Goal: Find specific page/section: Find specific page/section

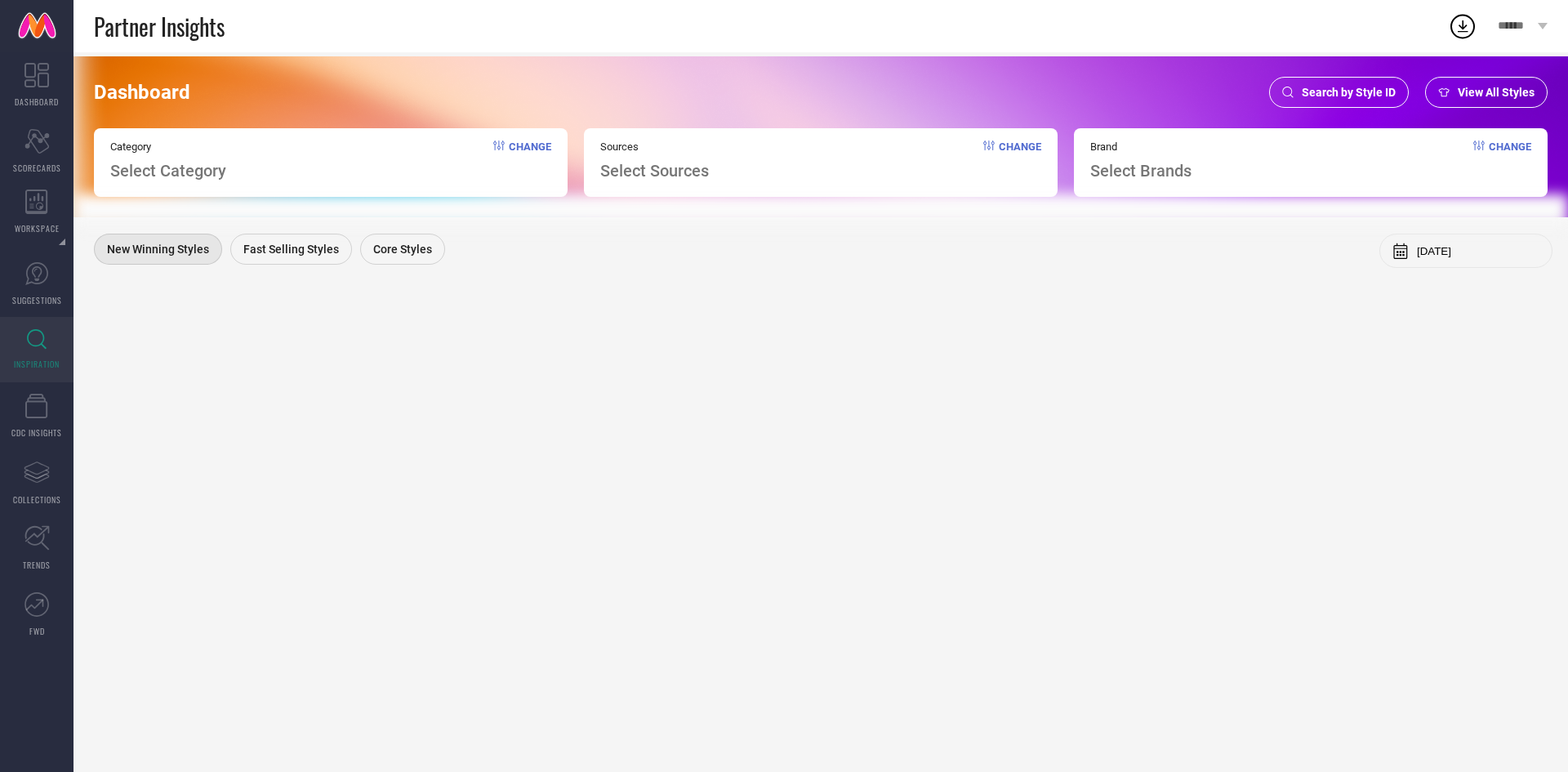
click at [1316, 95] on span "Search by Style ID" at bounding box center [1348, 92] width 94 height 13
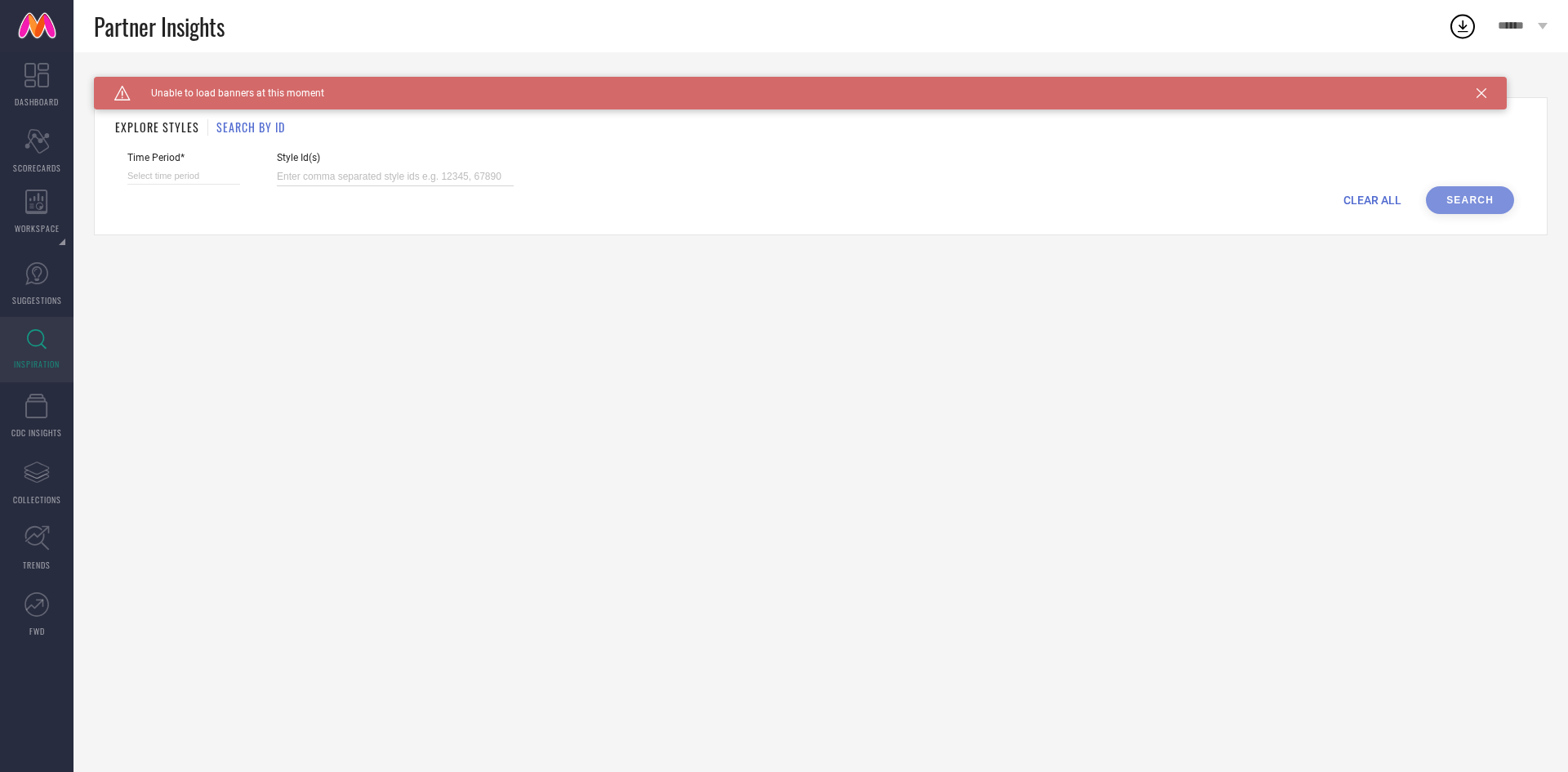
click at [341, 167] on input at bounding box center [395, 176] width 236 height 18
paste input "33508379 33993317 33979500 33910268 34182372 34182458 33745056 33909995 3391027…"
type input "33508379 33993317 33979500 33910268 34182372 34182458 33745056 33909995 3391027…"
select select "9"
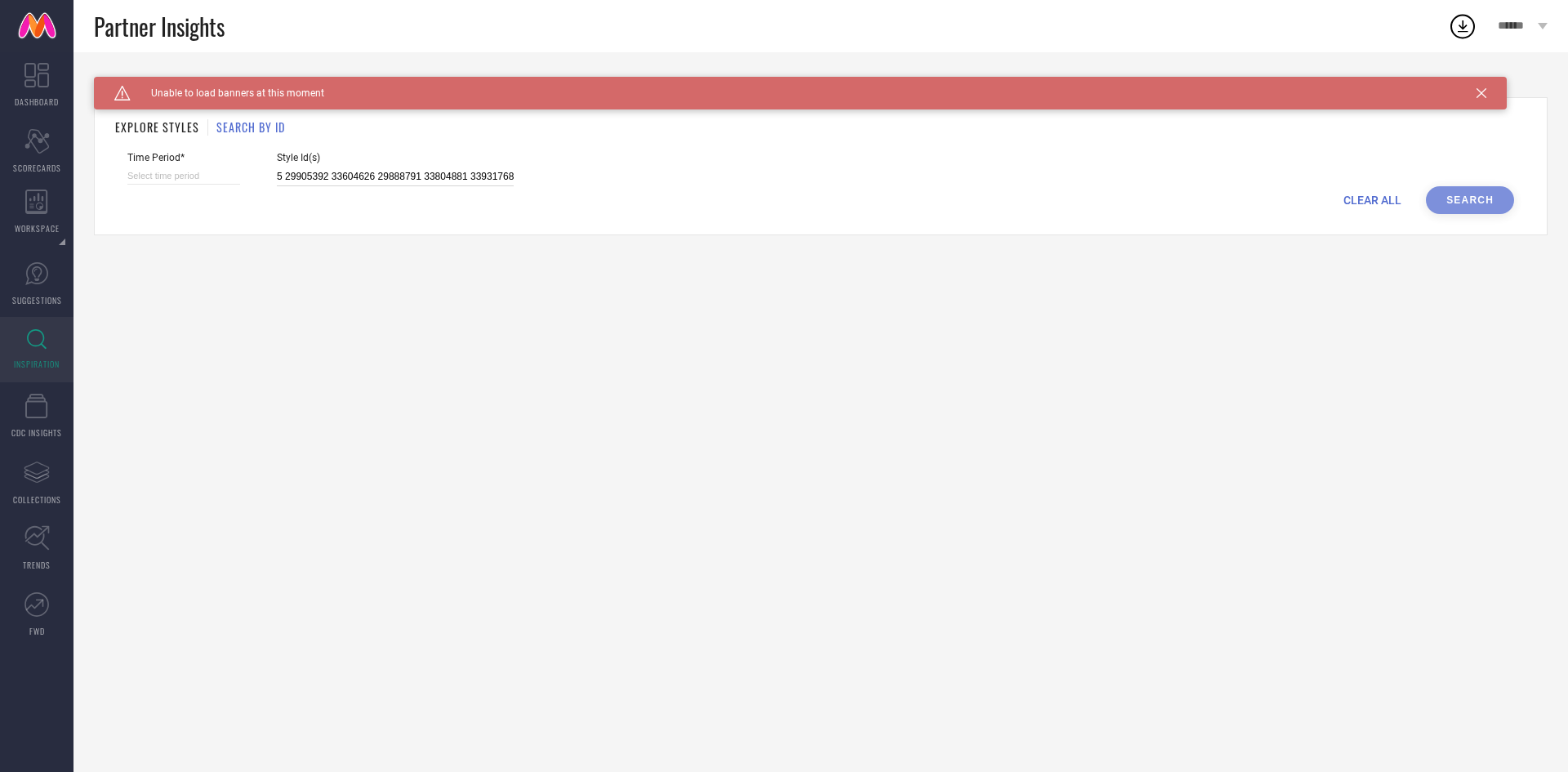
select select "2025"
select select "10"
select select "2025"
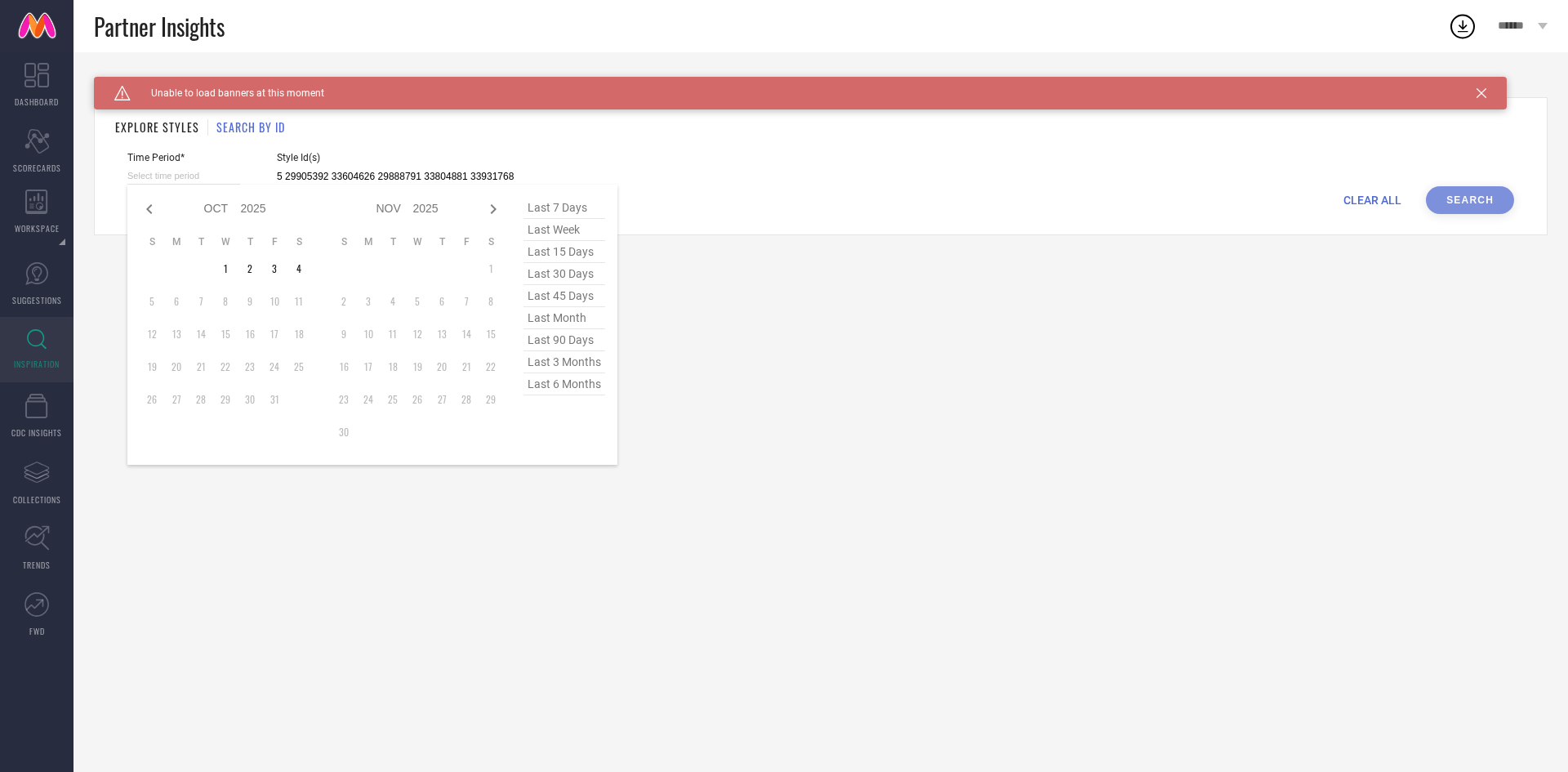
click at [207, 178] on input at bounding box center [184, 176] width 113 height 18
type input "33508379 33993317 33979500 33910268 34182372 34182458 33745056 33909995 3391027…"
click at [559, 346] on span "last 90 days" at bounding box center [563, 339] width 82 height 22
type input "07-07-2025 to 04-10-2025"
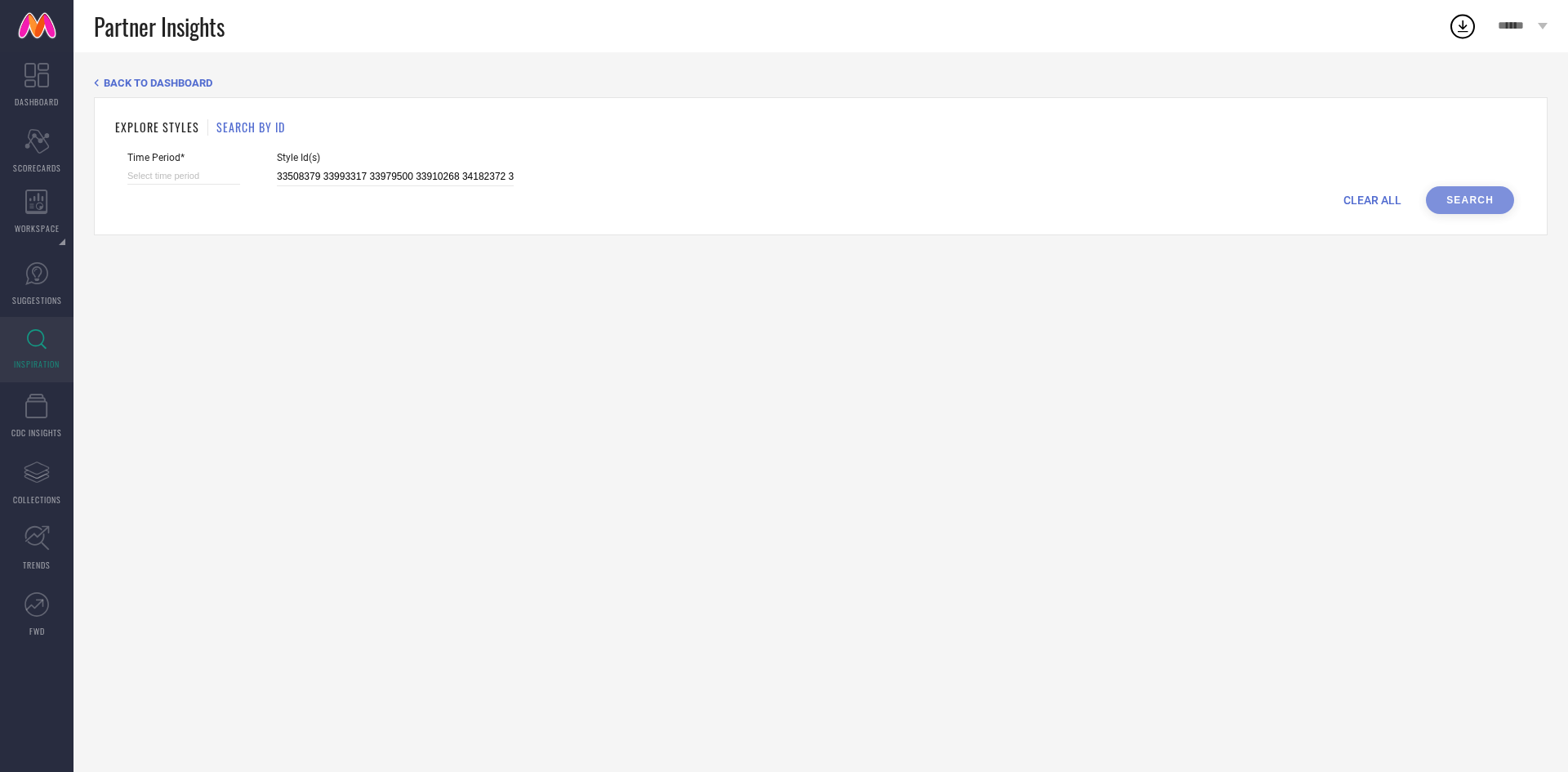
select select "9"
select select "2025"
select select "10"
select select "2025"
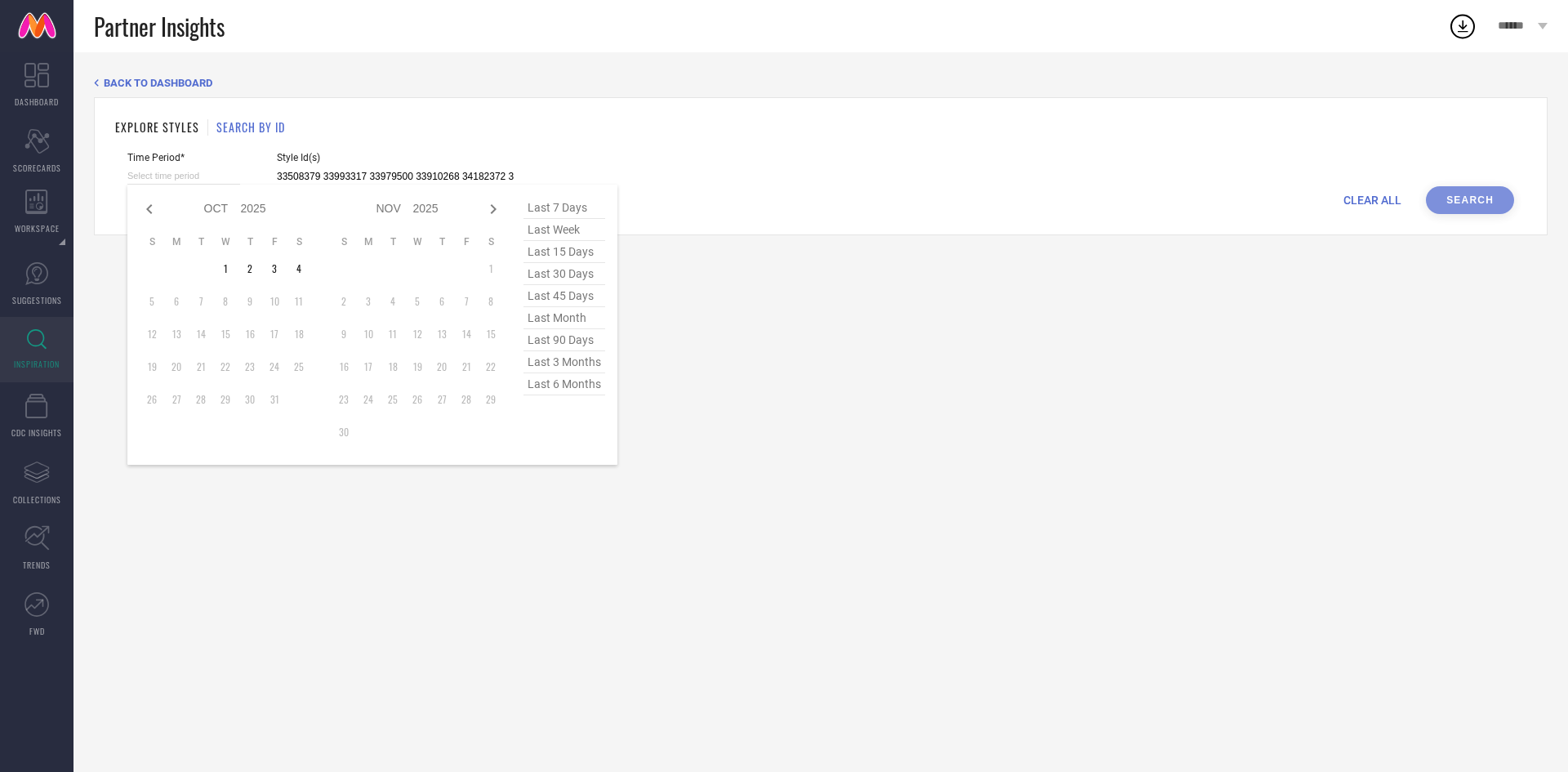
click at [190, 178] on input at bounding box center [184, 176] width 113 height 18
drag, startPoint x: 155, startPoint y: 222, endPoint x: 139, endPoint y: 206, distance: 22.6
click at [139, 206] on div "Jan Feb Mar Apr May Jun Jul Aug Sep Oct Nov Dec 2015 2016 2017 2018 2019 2020 2…" at bounding box center [372, 324] width 490 height 280
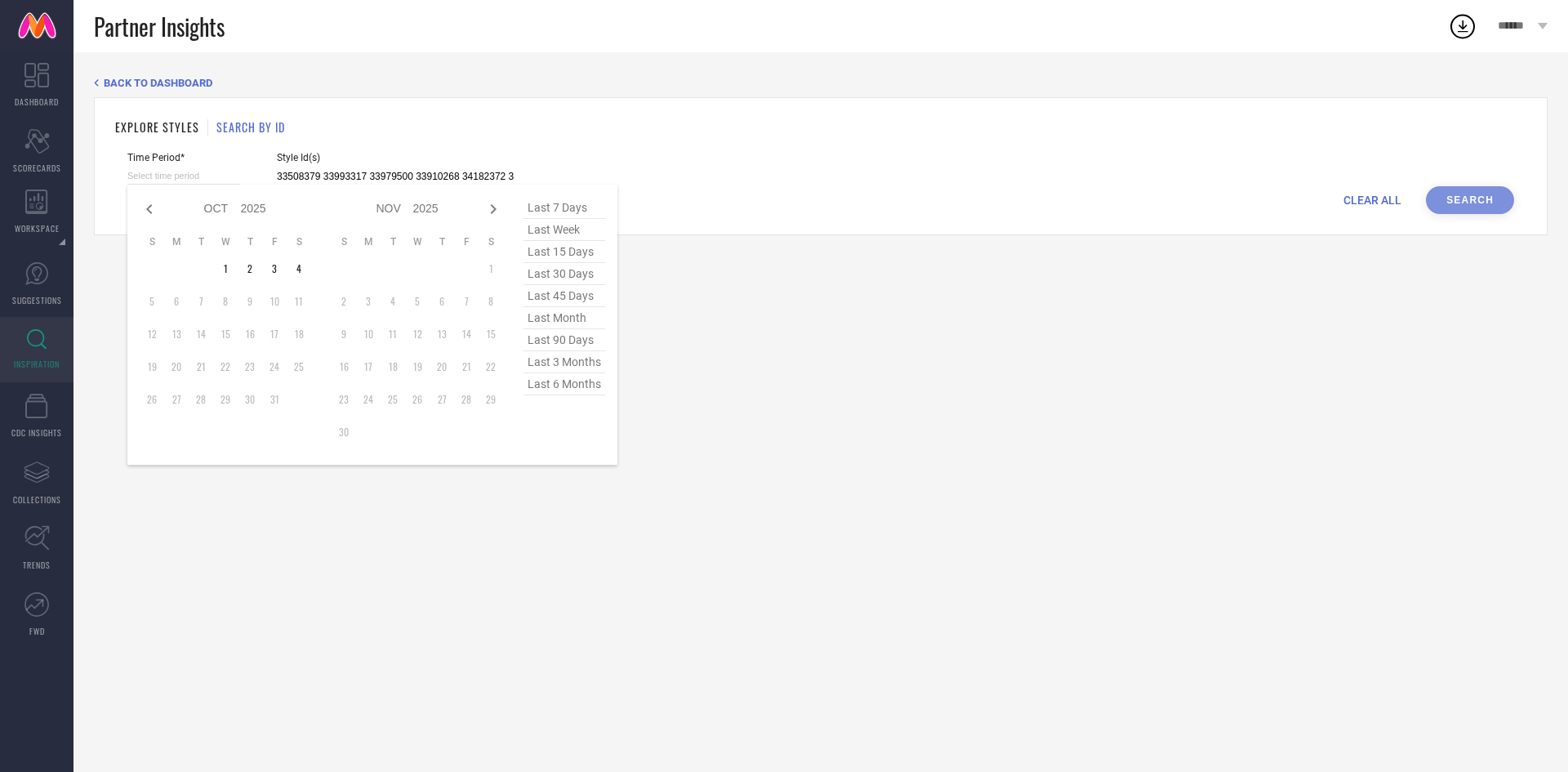
click at [139, 206] on div "Jan Feb Mar Apr May Jun Jul Aug Sep Oct Nov Dec 2015 2016 2017 2018 2019 2020 2…" at bounding box center [372, 324] width 490 height 280
click at [152, 207] on icon at bounding box center [149, 209] width 19 height 19
select select "7"
select select "2025"
select select "8"
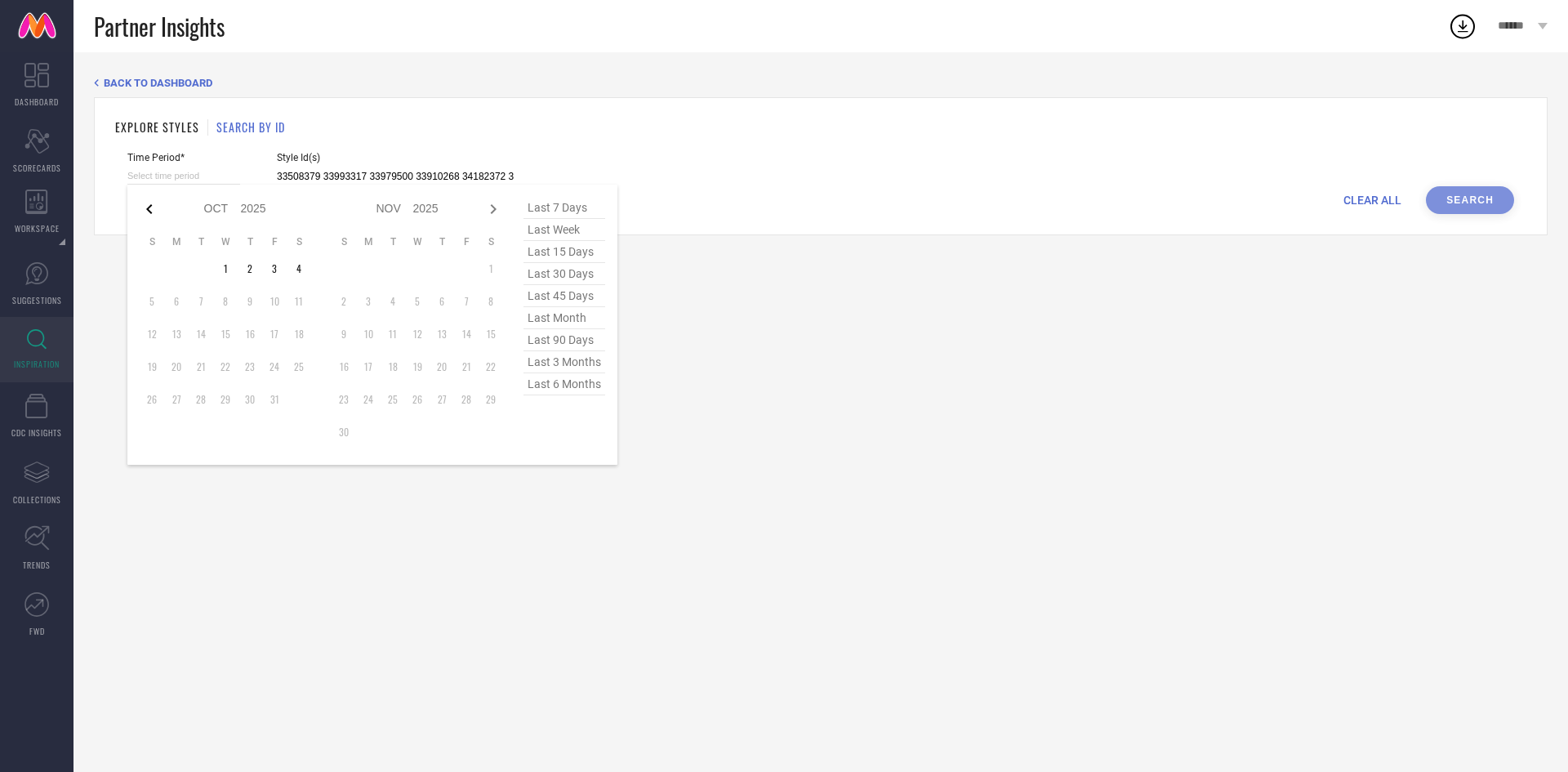
select select "2025"
click at [152, 207] on icon at bounding box center [149, 209] width 19 height 19
select select "6"
select select "2025"
select select "7"
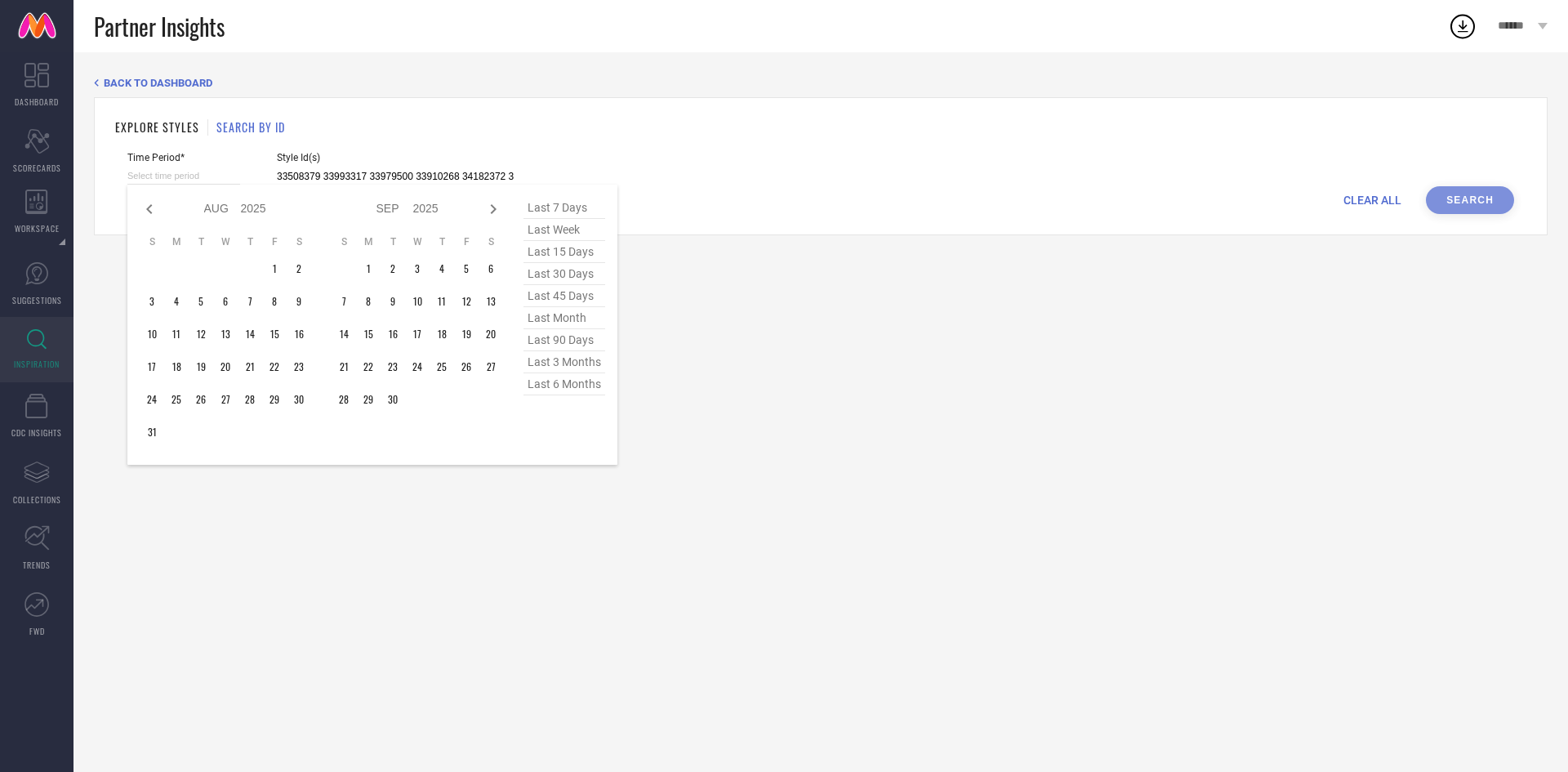
select select "2025"
click at [152, 207] on icon at bounding box center [149, 209] width 19 height 19
select select "5"
select select "2025"
select select "6"
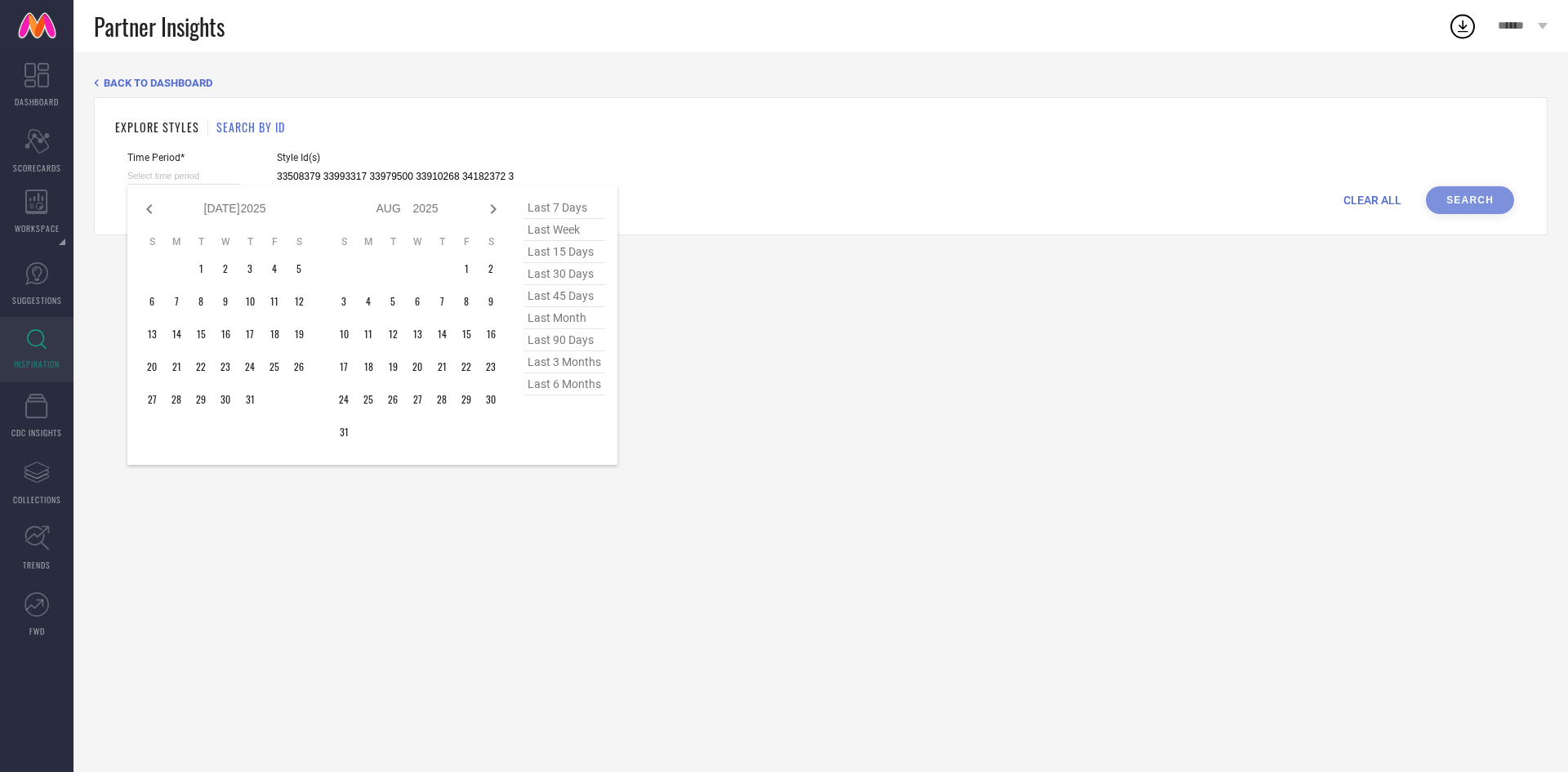
select select "2025"
type input "After 01-07-2025"
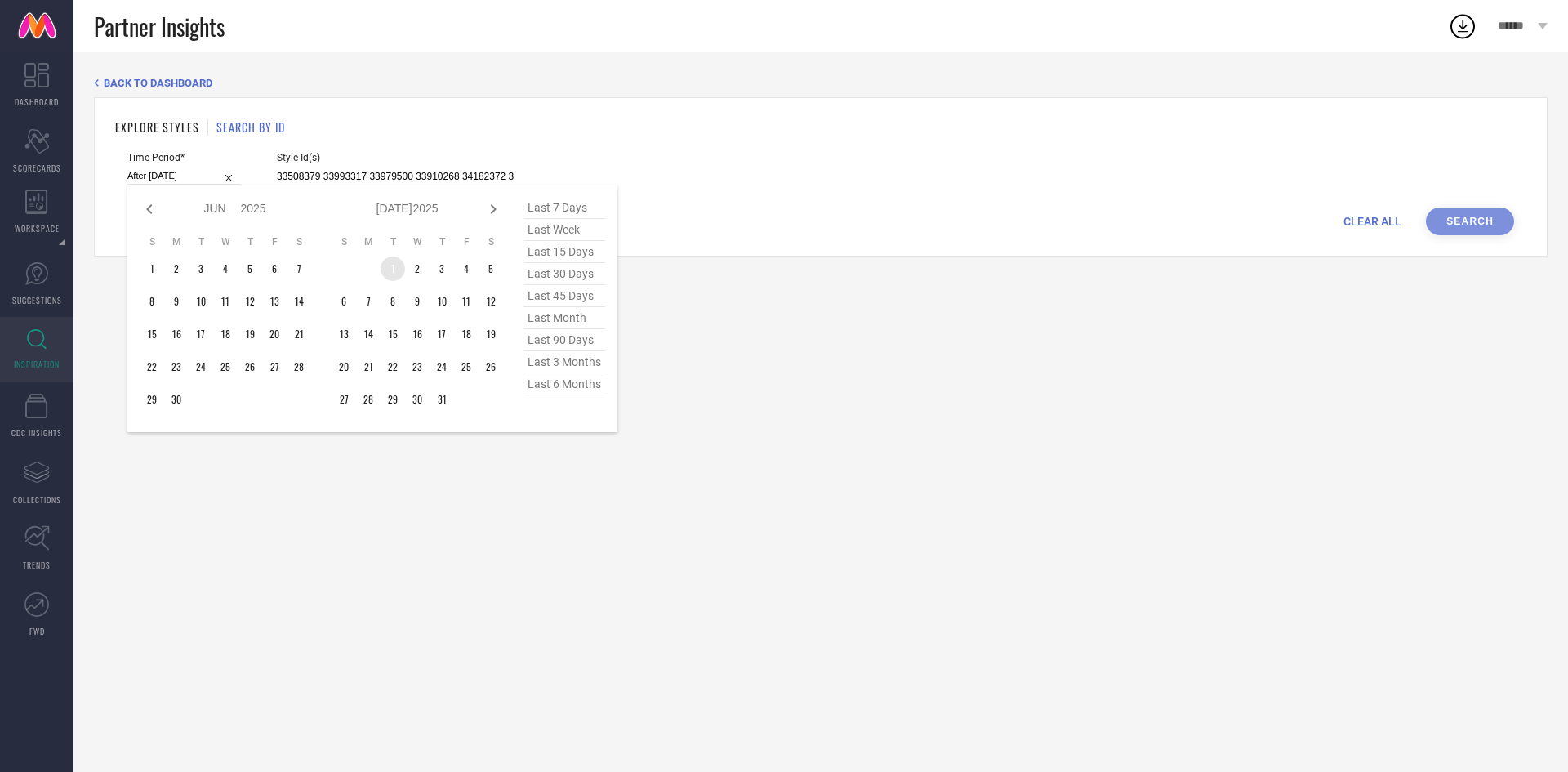
click at [395, 261] on td "1" at bounding box center [393, 269] width 25 height 25
click at [493, 210] on icon at bounding box center [493, 208] width 6 height 10
select select "6"
select select "2025"
select select "7"
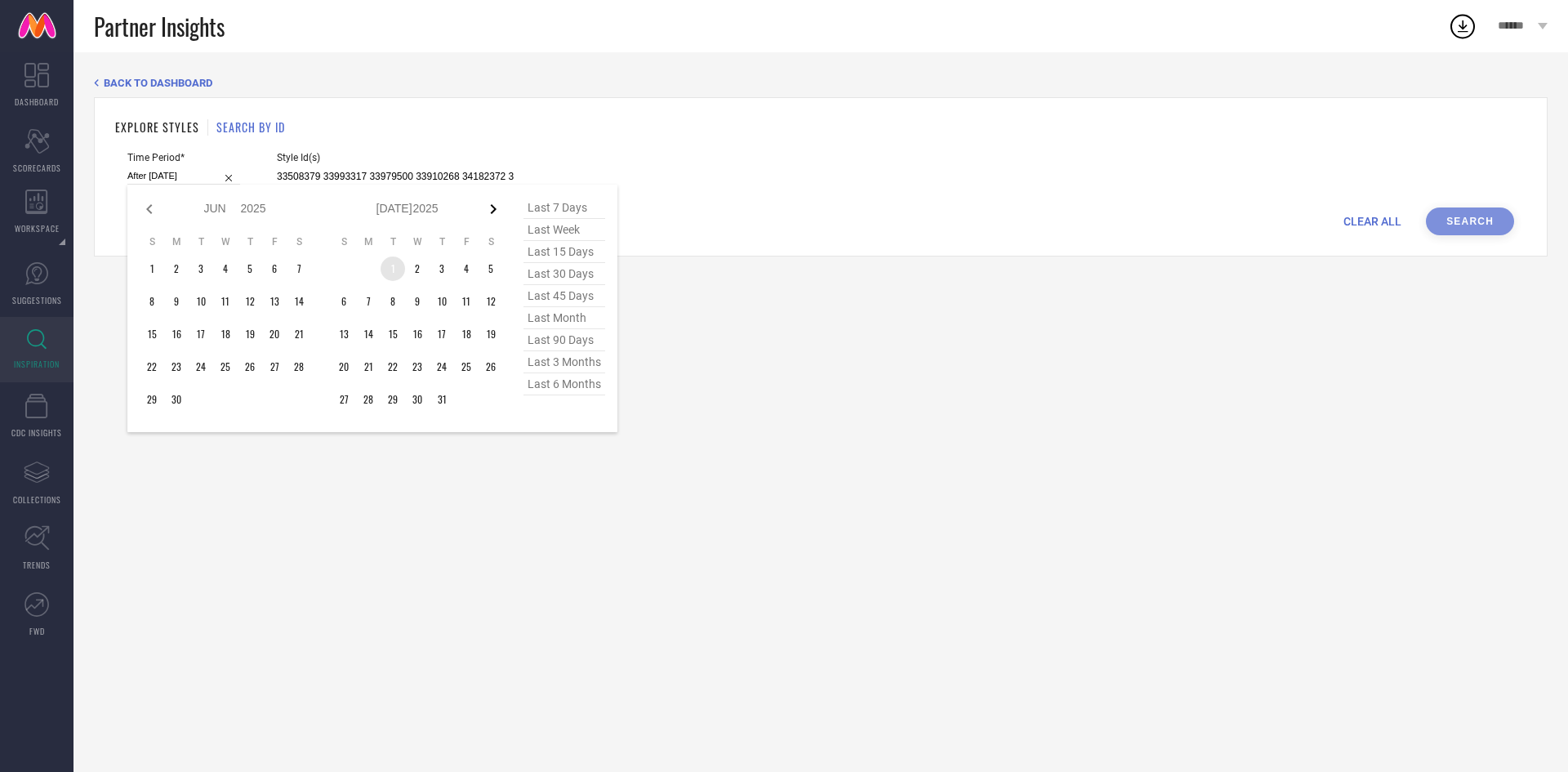
select select "2025"
click at [493, 210] on icon at bounding box center [493, 208] width 6 height 10
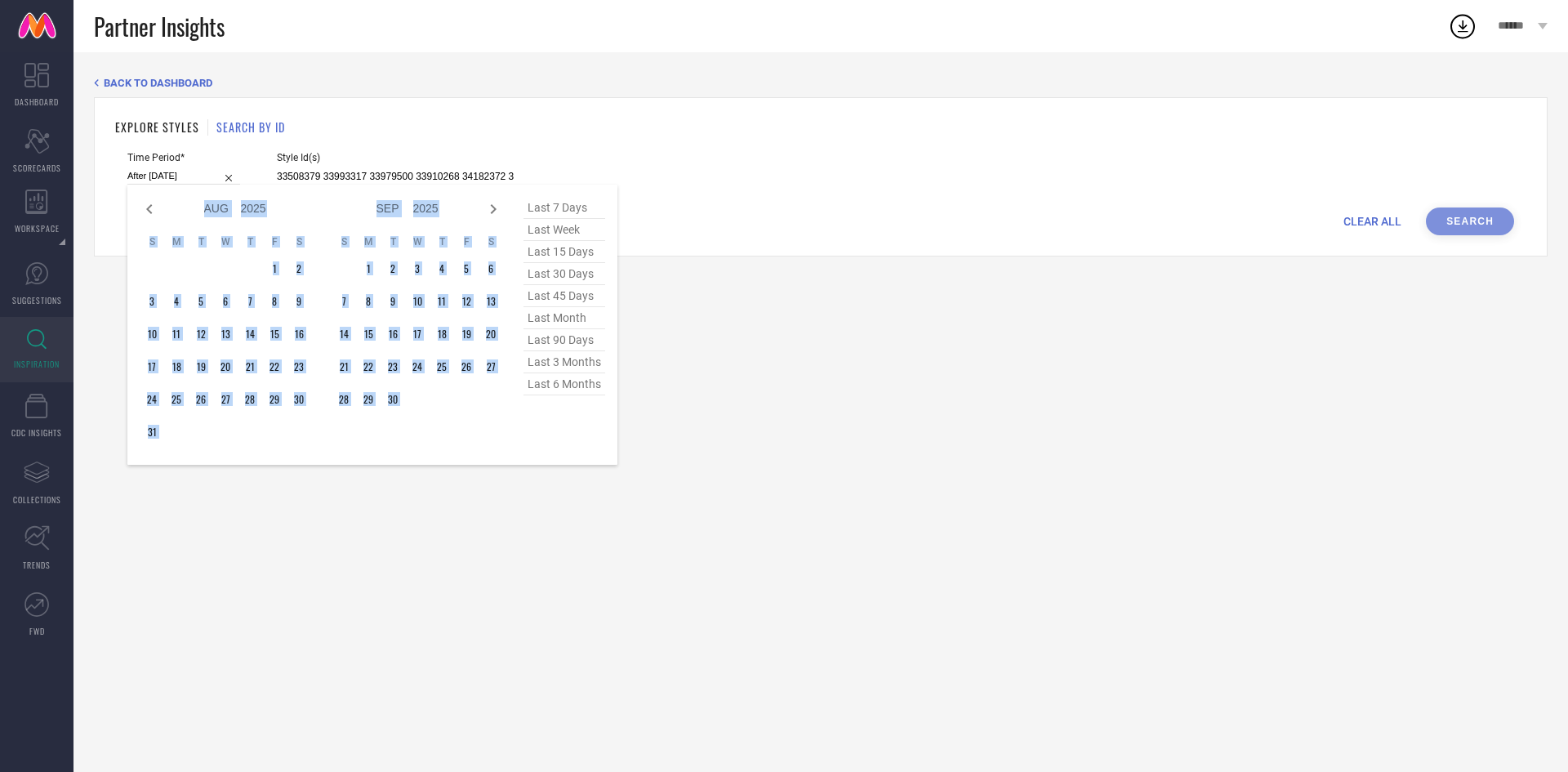
click at [493, 210] on icon at bounding box center [493, 208] width 6 height 10
select select "8"
select select "2025"
select select "9"
select select "2025"
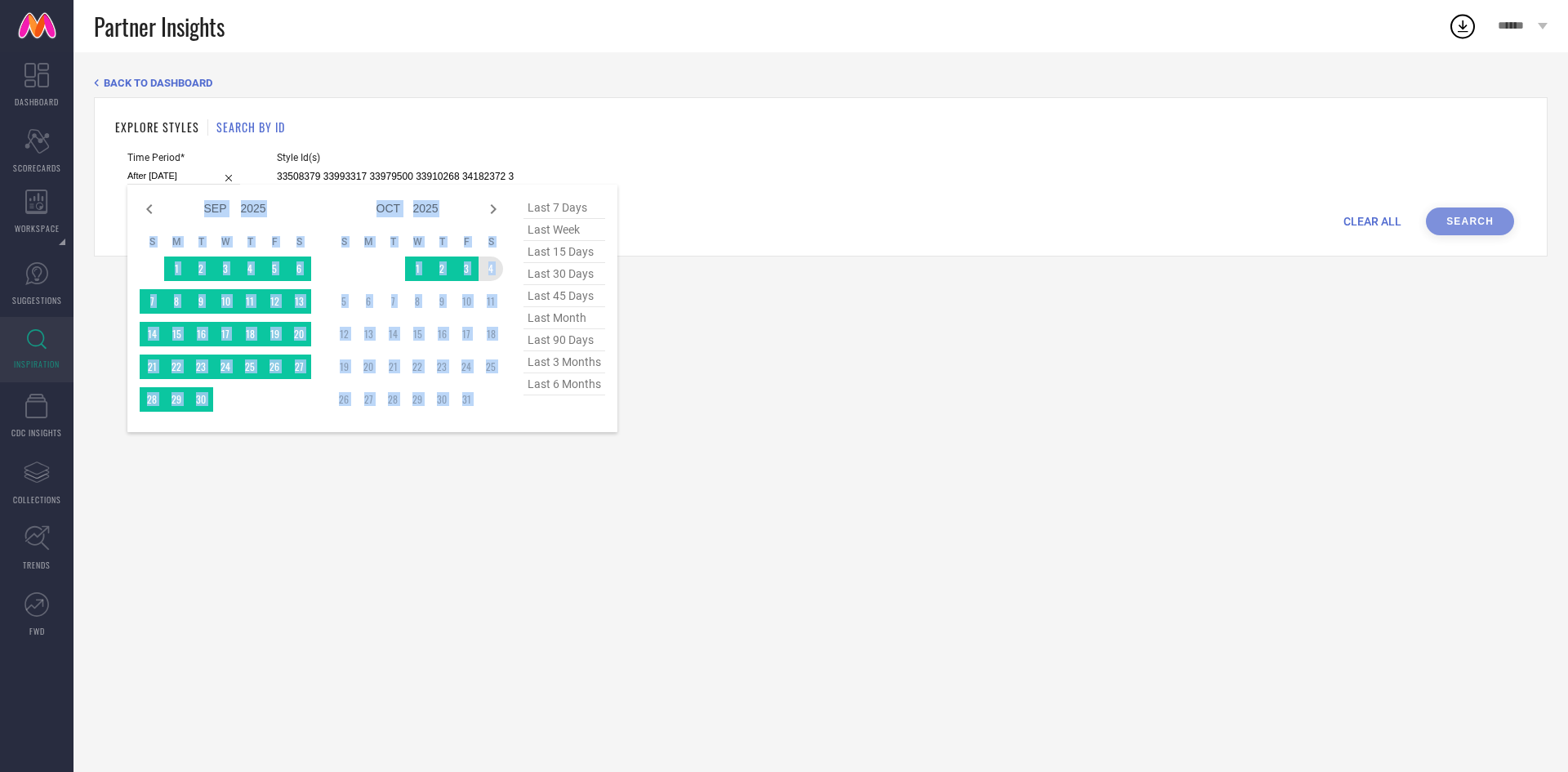
type input "01-07-2025 to 04-10-2025"
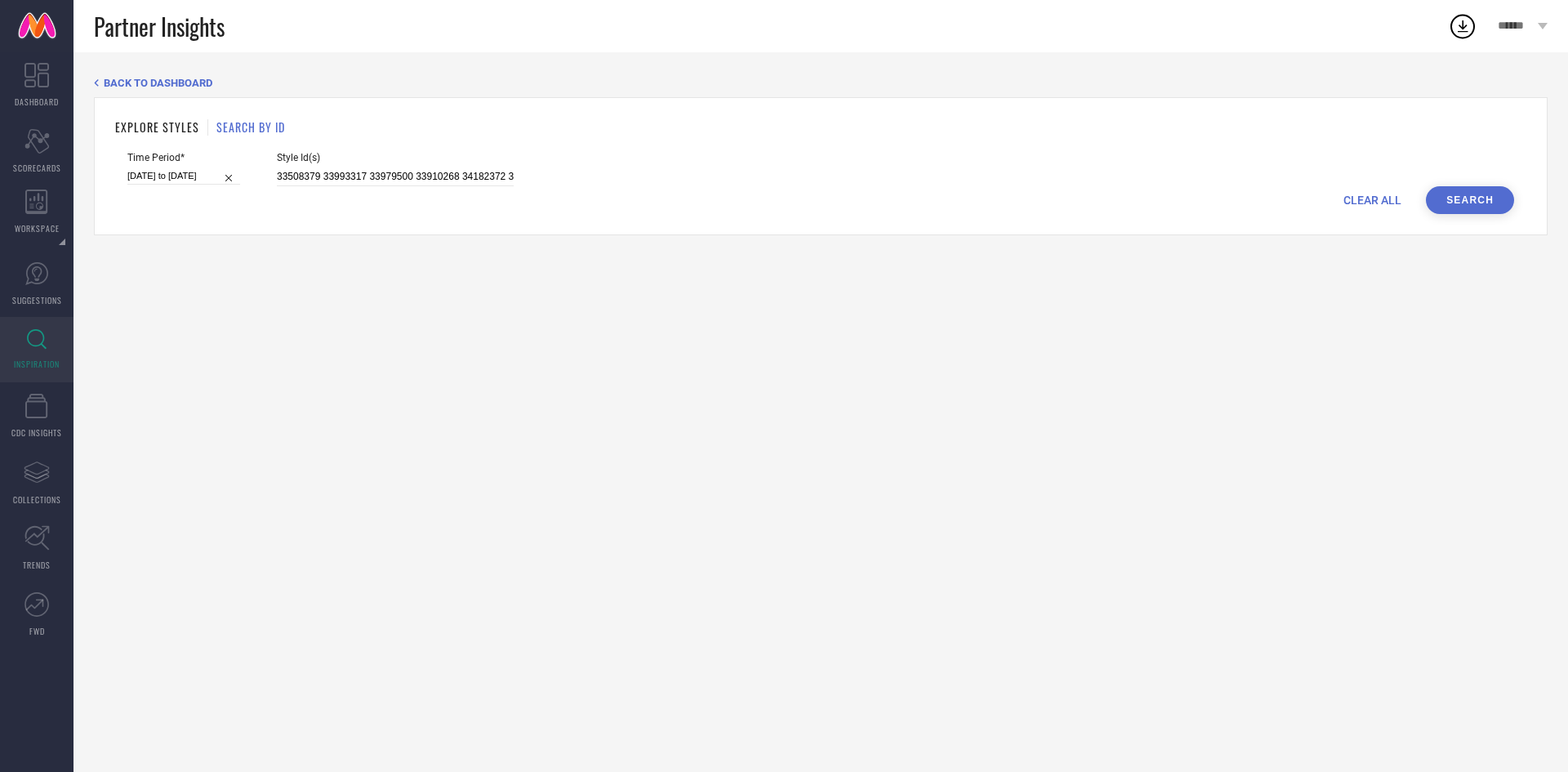
click at [1463, 201] on button "Search" at bounding box center [1470, 200] width 88 height 28
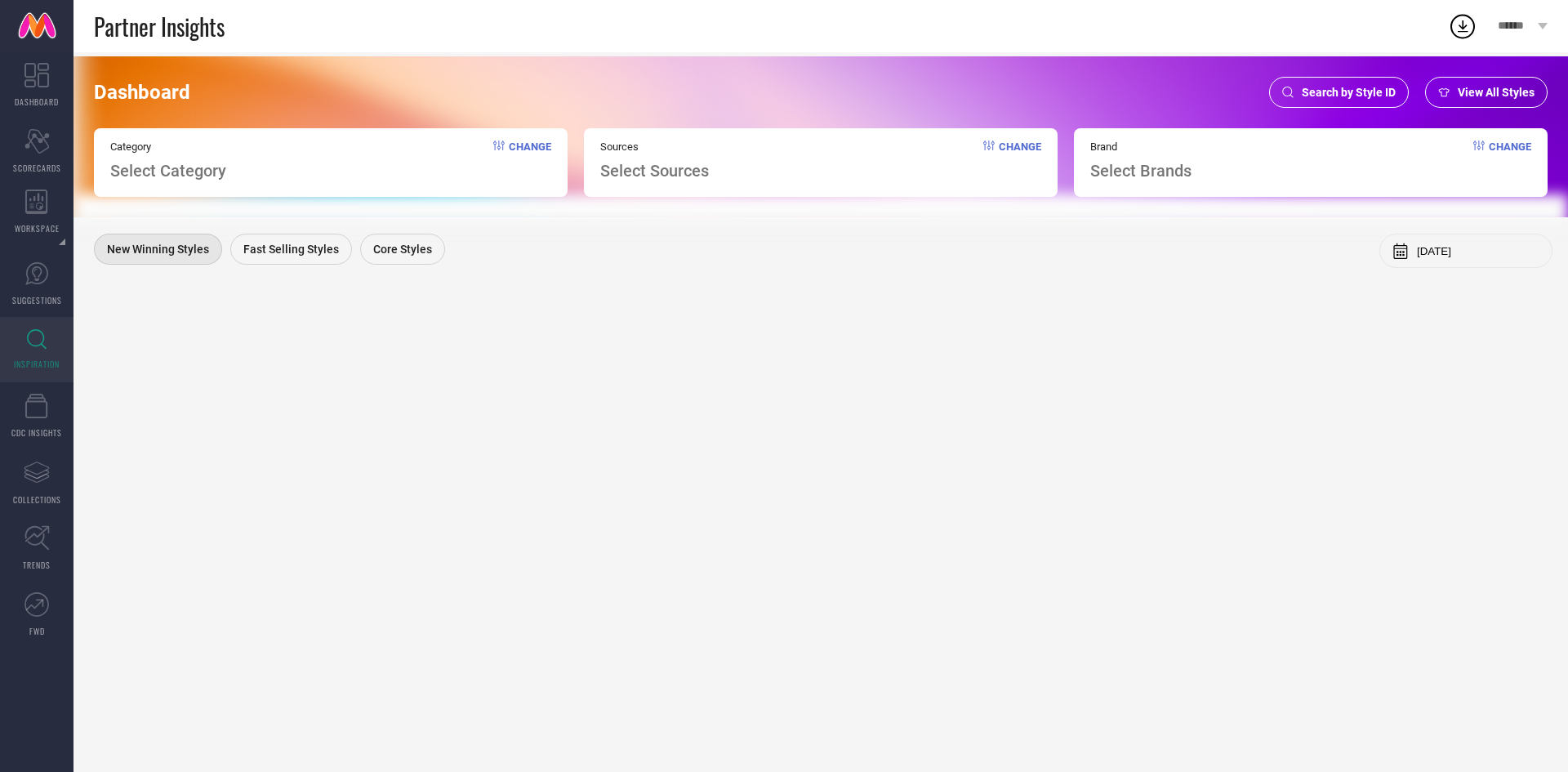
click at [1357, 90] on span "Search by Style ID" at bounding box center [1348, 92] width 94 height 13
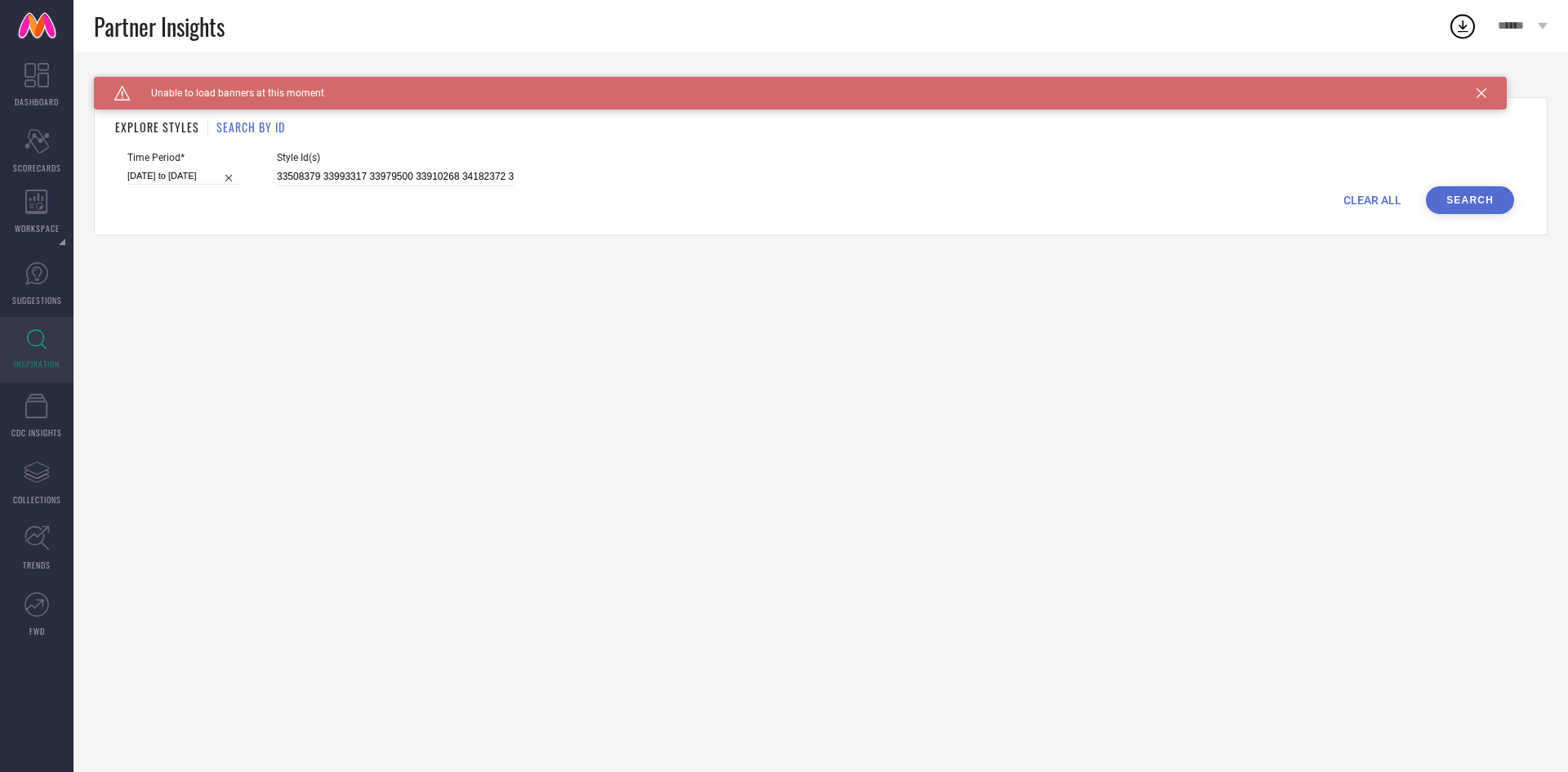
click at [1491, 87] on div "Caution Created with Sketch. Unable to load banners at this moment" at bounding box center [800, 92] width 1412 height 33
click at [1482, 91] on icon at bounding box center [1481, 92] width 10 height 10
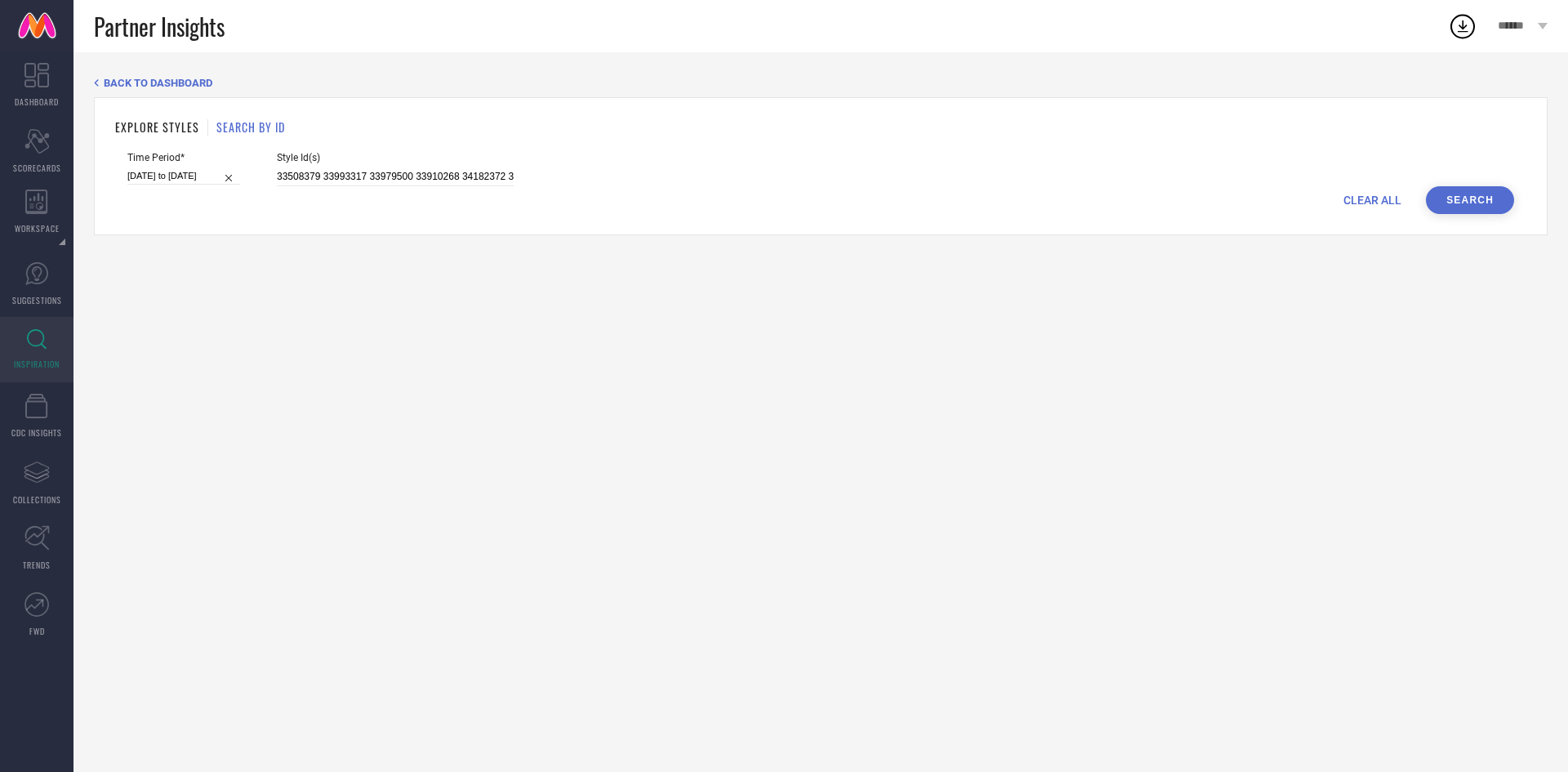
click at [1451, 188] on button "Search" at bounding box center [1470, 200] width 88 height 28
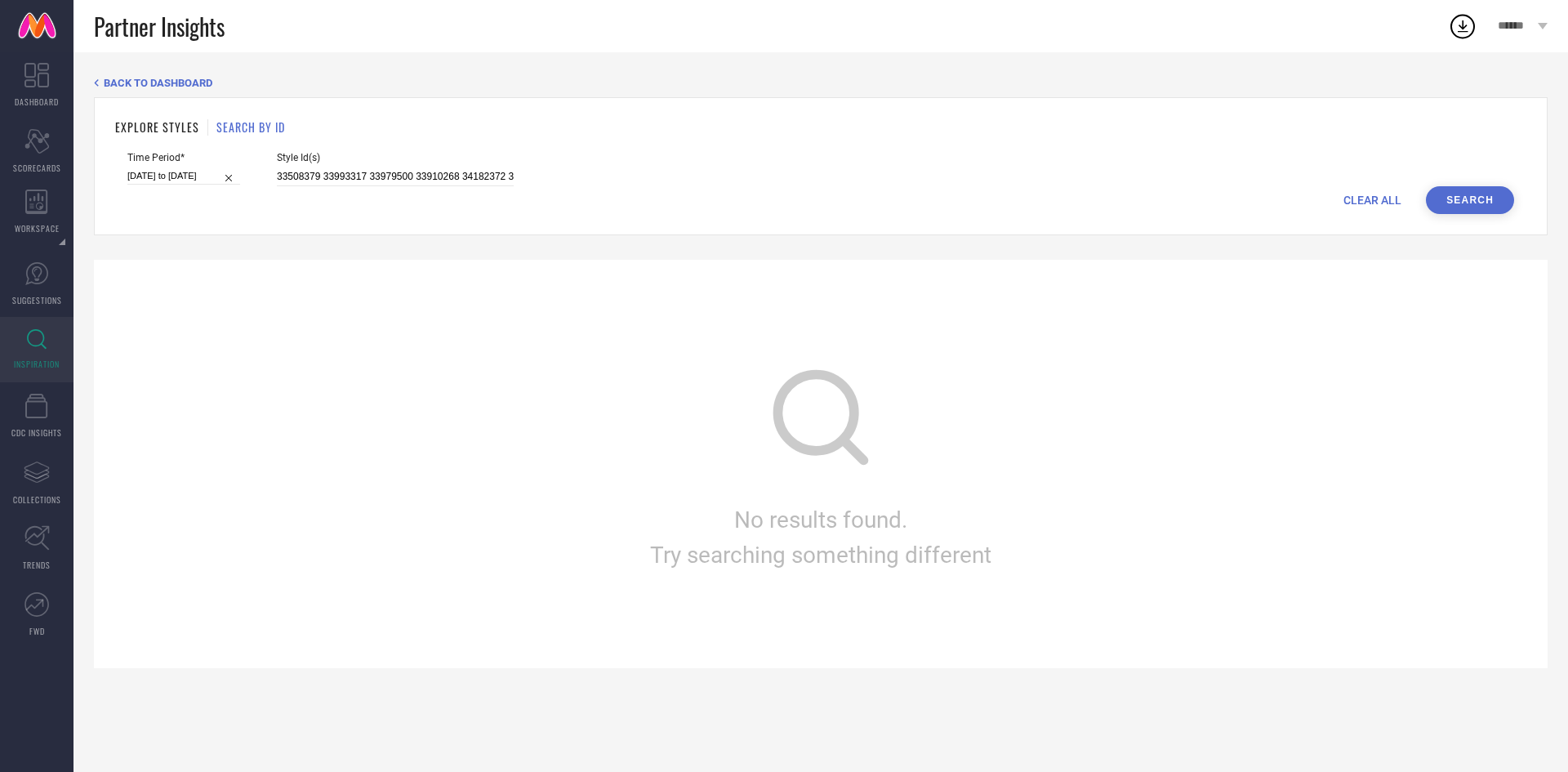
click at [396, 187] on div "CLEAR ALL Search" at bounding box center [820, 200] width 1386 height 28
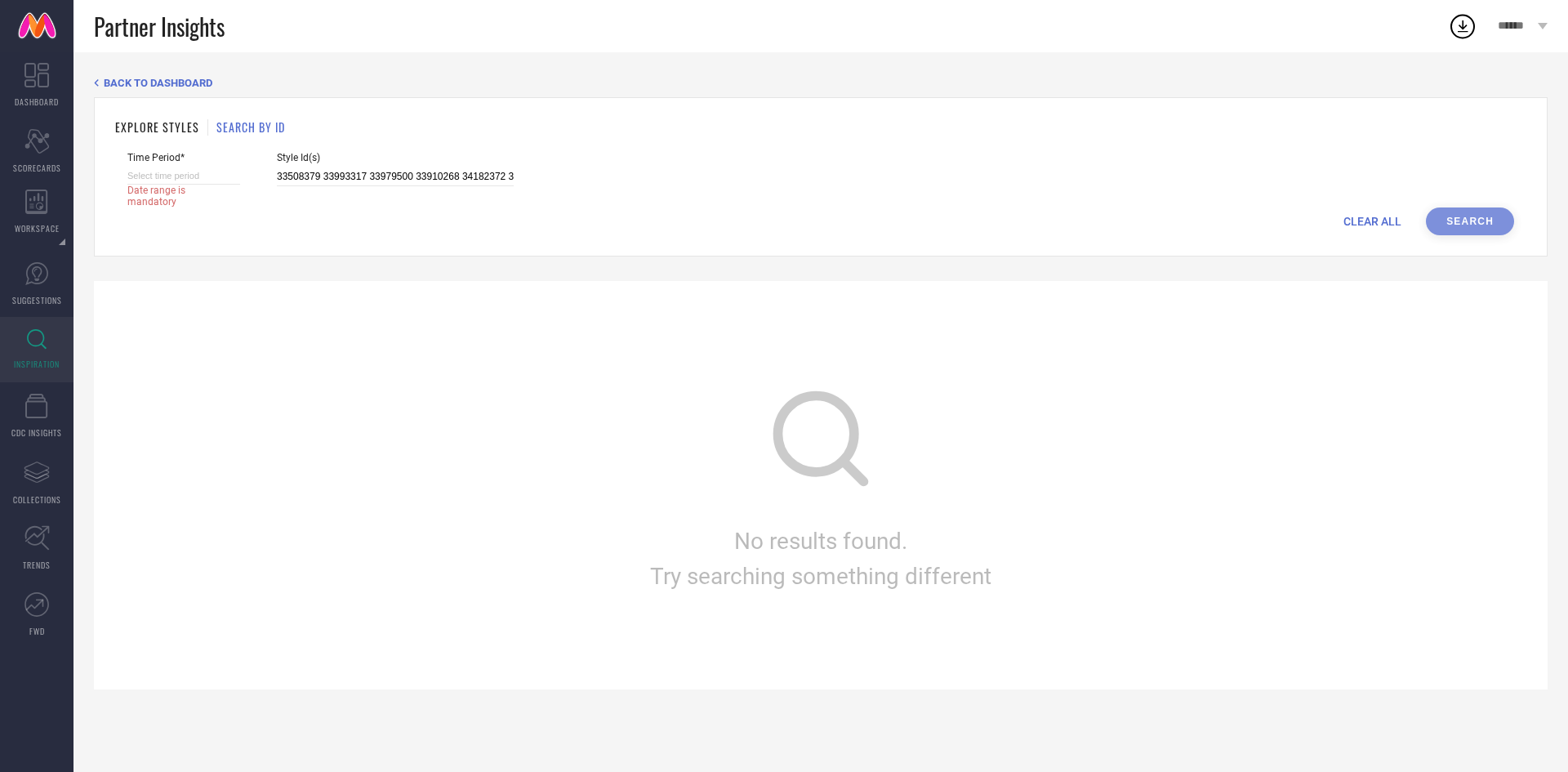
select select "9"
select select "2025"
select select "10"
select select "2025"
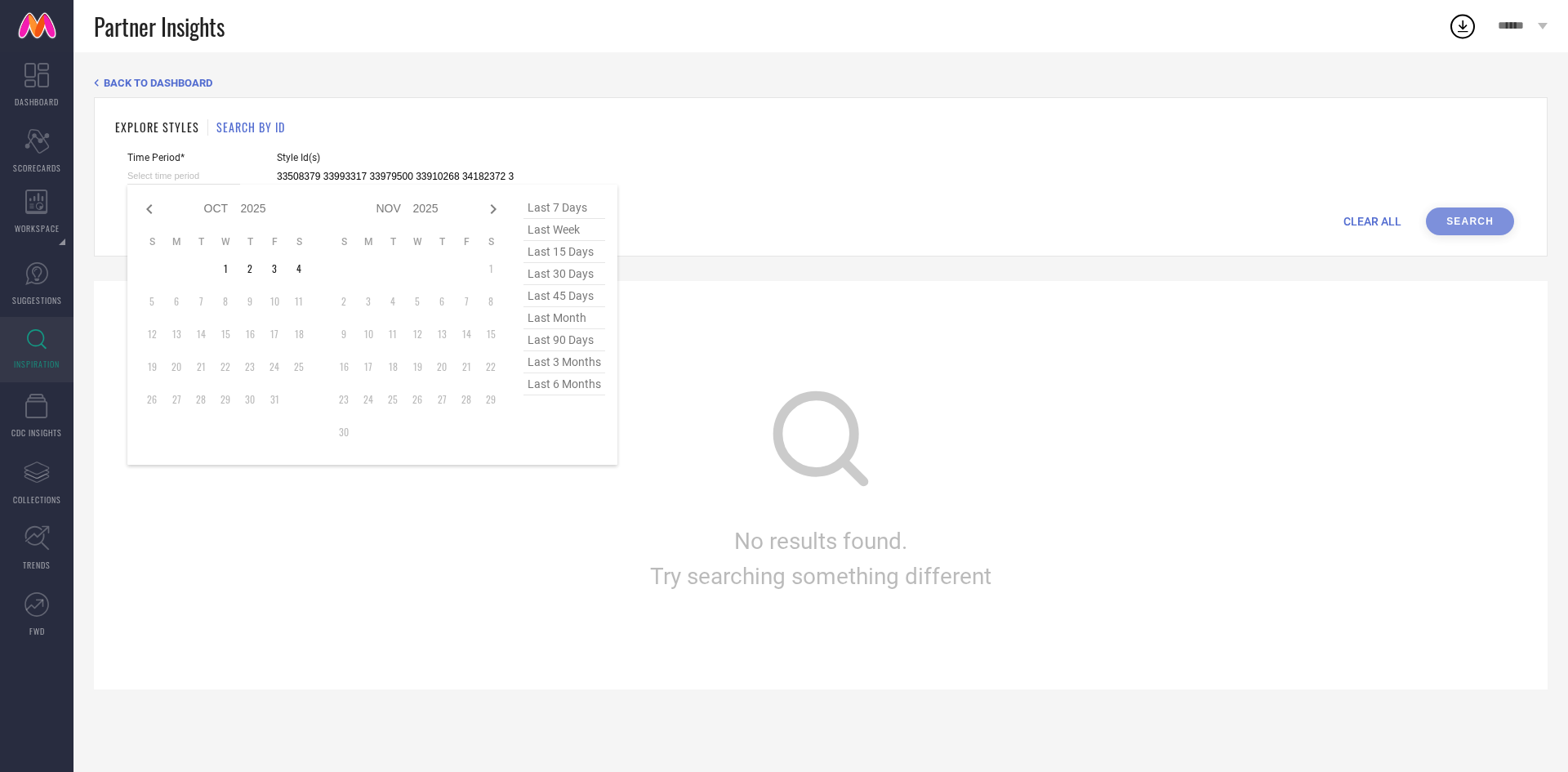
click at [237, 178] on input at bounding box center [184, 176] width 113 height 18
click at [582, 367] on span "last 3 months" at bounding box center [563, 361] width 82 height 22
type input "[DATE] to [DATE]"
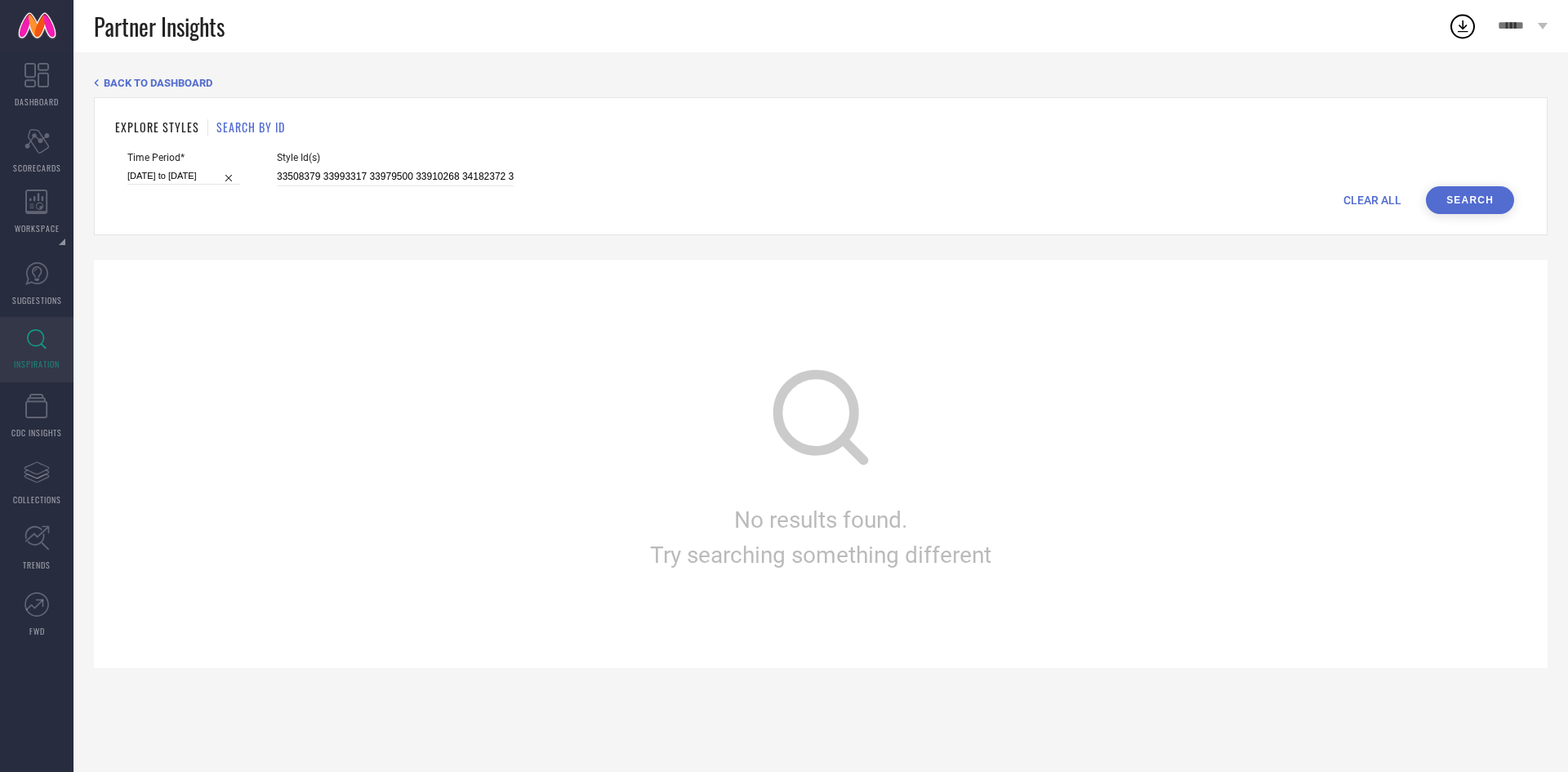
click at [1484, 200] on button "Search" at bounding box center [1470, 200] width 88 height 28
click at [419, 179] on input "33508379 33993317 33979500 33910268 34182372 34182458 33745056 33909995 3391027…" at bounding box center [395, 176] width 236 height 18
click at [32, 320] on link "INSPIRATION" at bounding box center [37, 349] width 74 height 65
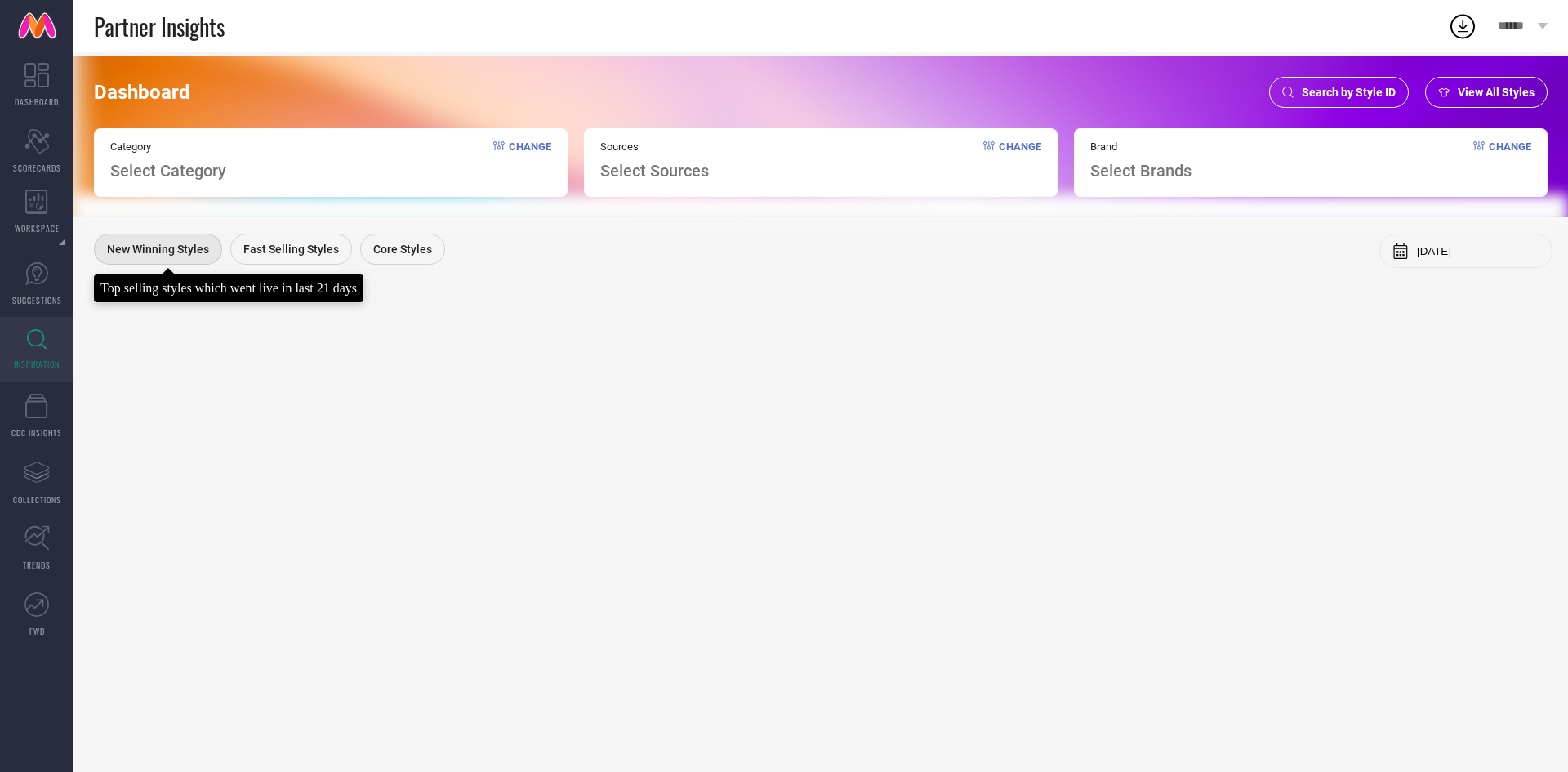
click at [159, 242] on div "New Winning Styles" at bounding box center [158, 249] width 128 height 31
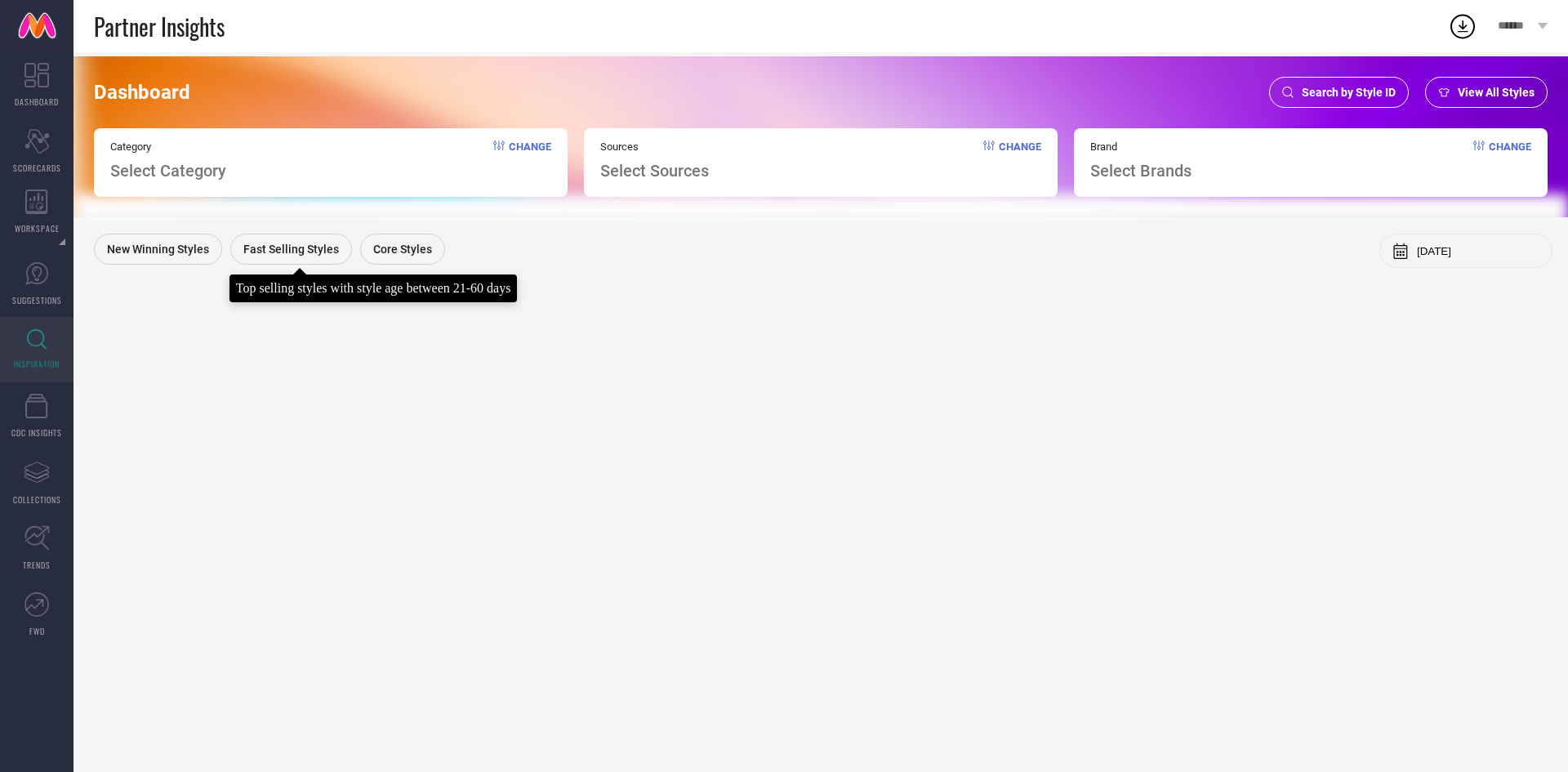
click at [268, 245] on span "Fast Selling Styles" at bounding box center [291, 249] width 96 height 13
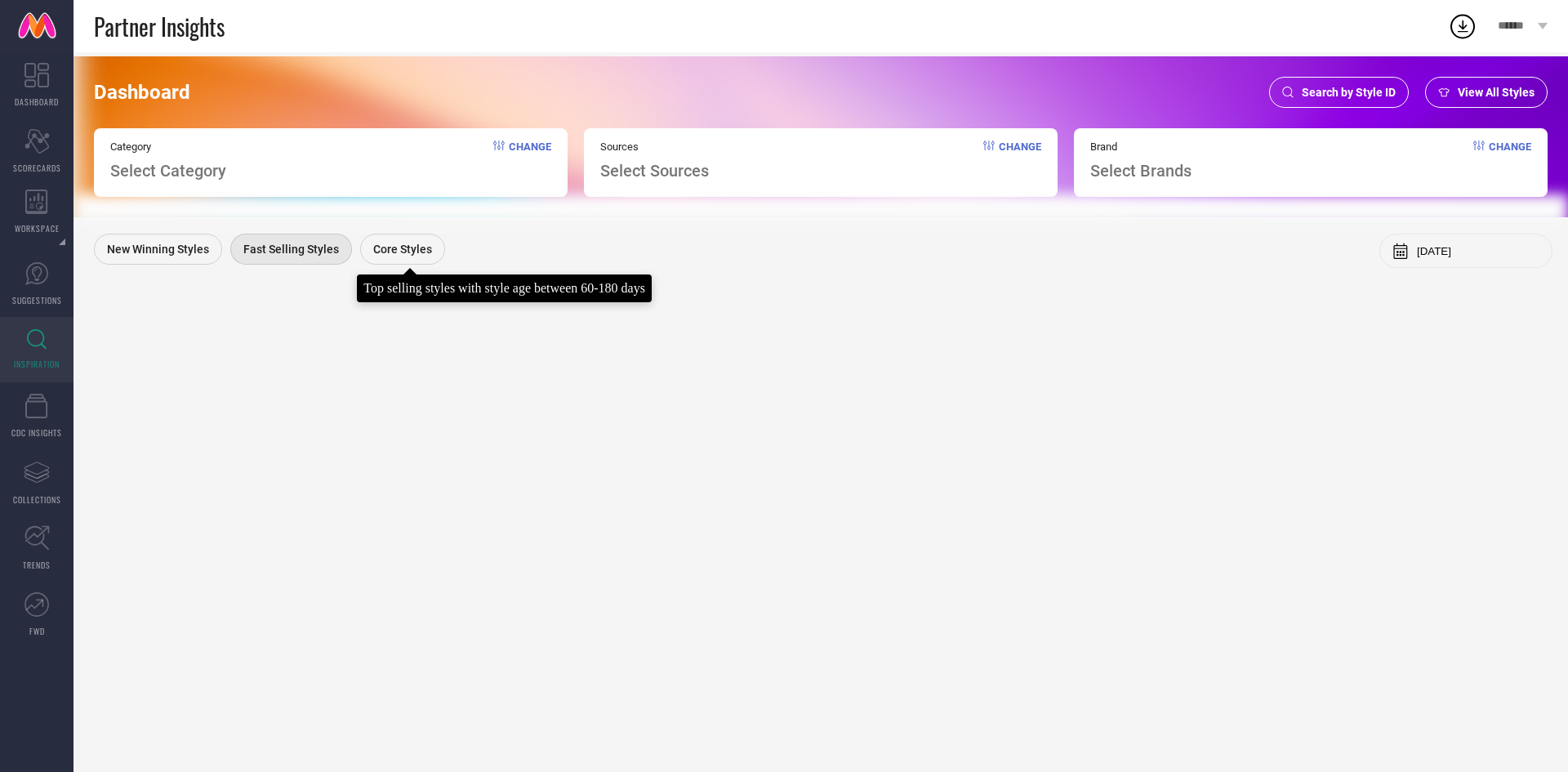
click at [400, 244] on span "Core Styles" at bounding box center [403, 249] width 59 height 13
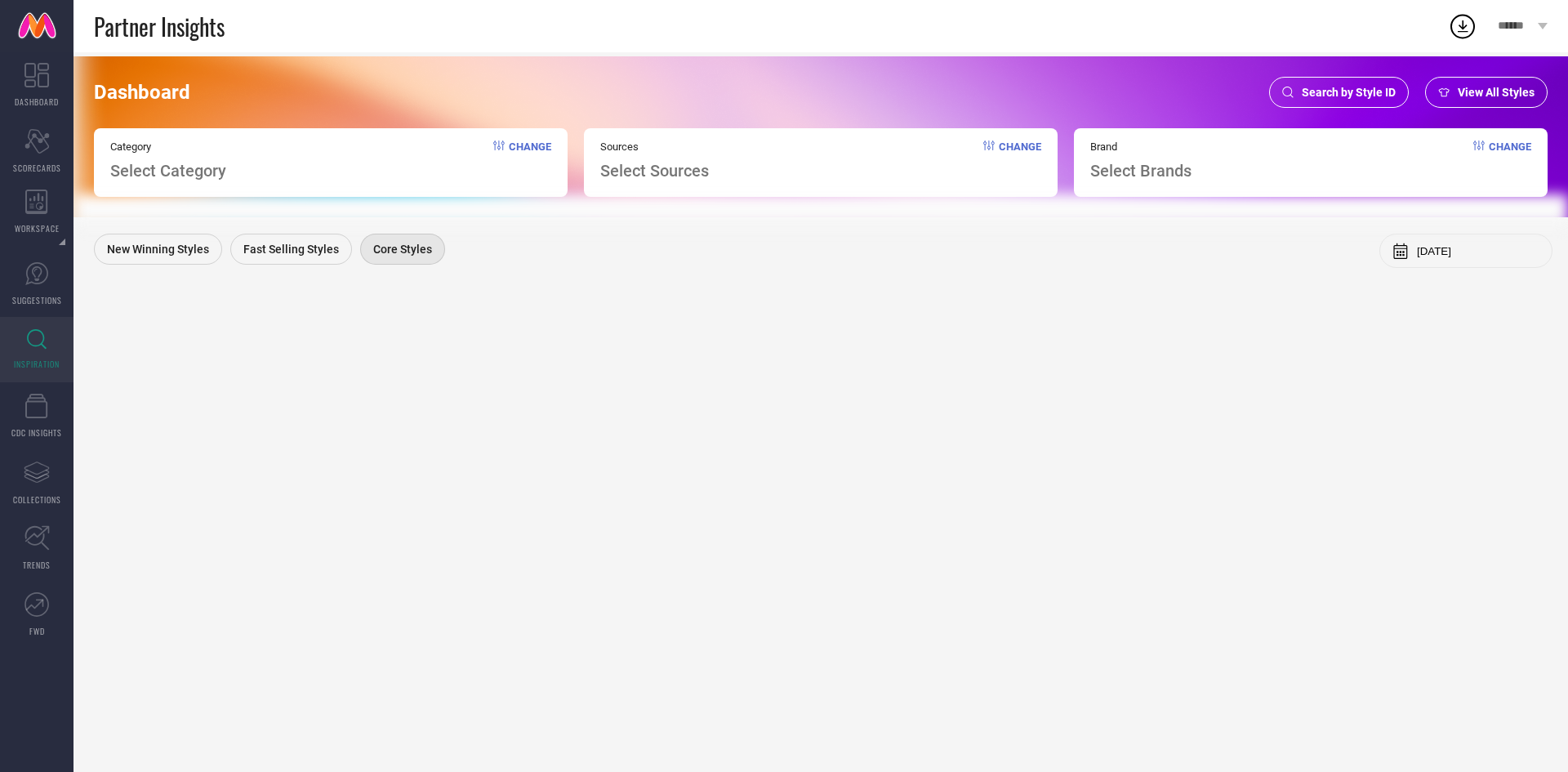
click at [1332, 79] on div "Search by Style ID" at bounding box center [1339, 91] width 140 height 31
click at [48, 433] on span "CDC INSIGHTS" at bounding box center [37, 433] width 51 height 12
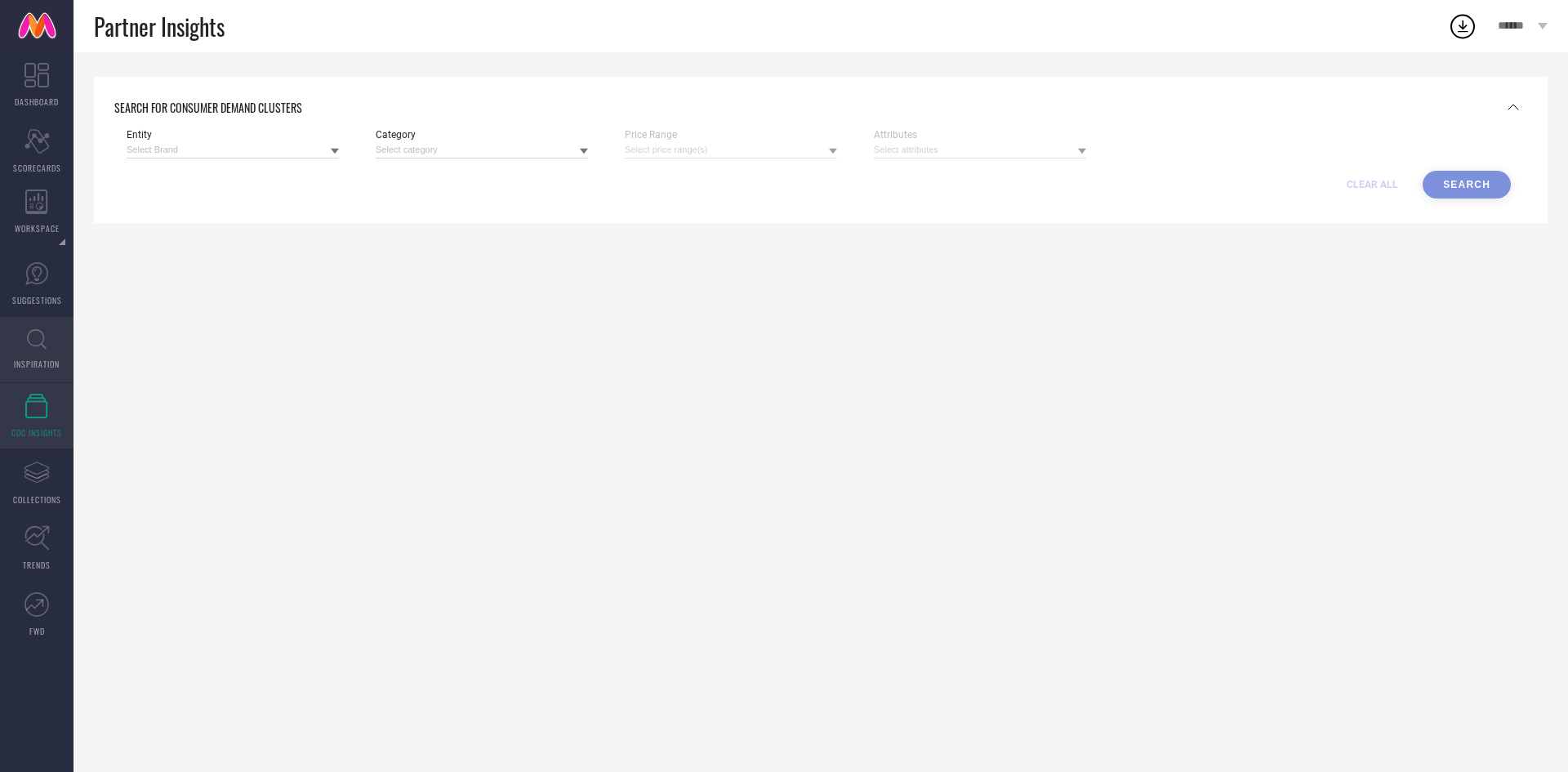
click at [41, 346] on icon at bounding box center [37, 339] width 19 height 20
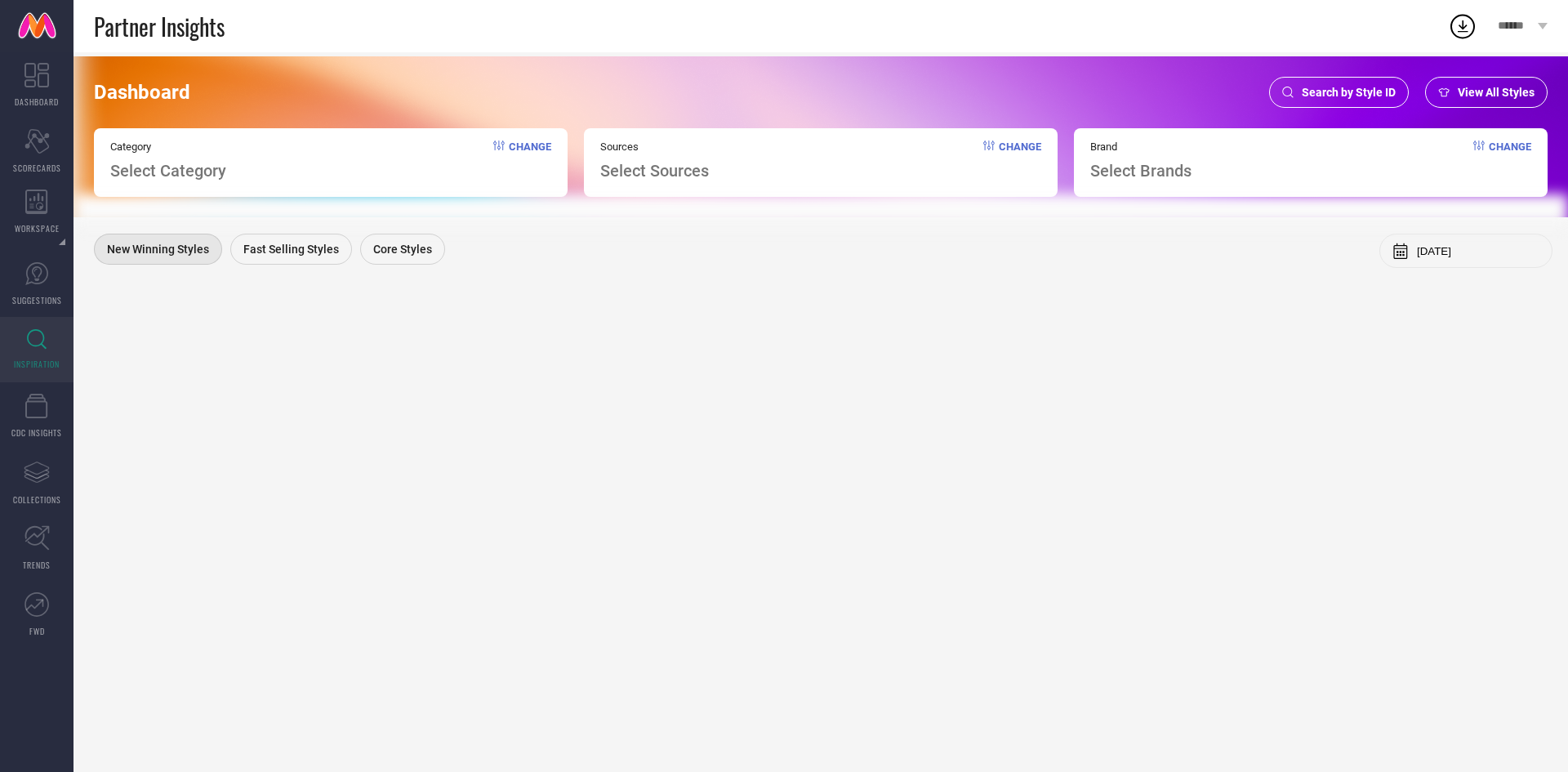
click at [1363, 94] on span "Search by Style ID" at bounding box center [1348, 92] width 94 height 13
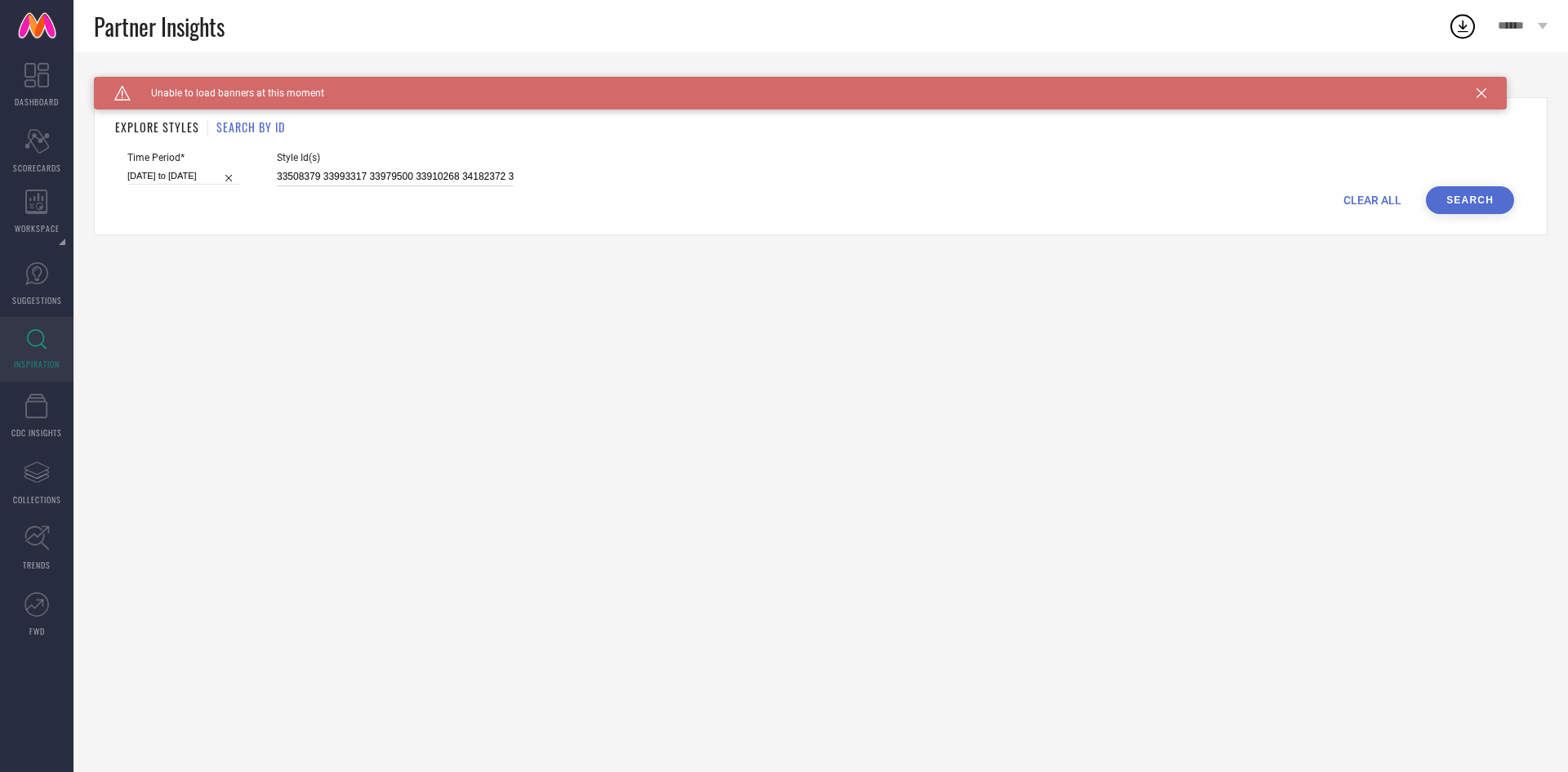
click at [396, 175] on input "33508379 33993317 33979500 33910268 34182372 34182458 33745056 33909995 3391027…" at bounding box center [395, 176] width 236 height 18
paste input "33508379 33993317 33979500 33910268 34182372 34182458 33745056 33909995 3391027…"
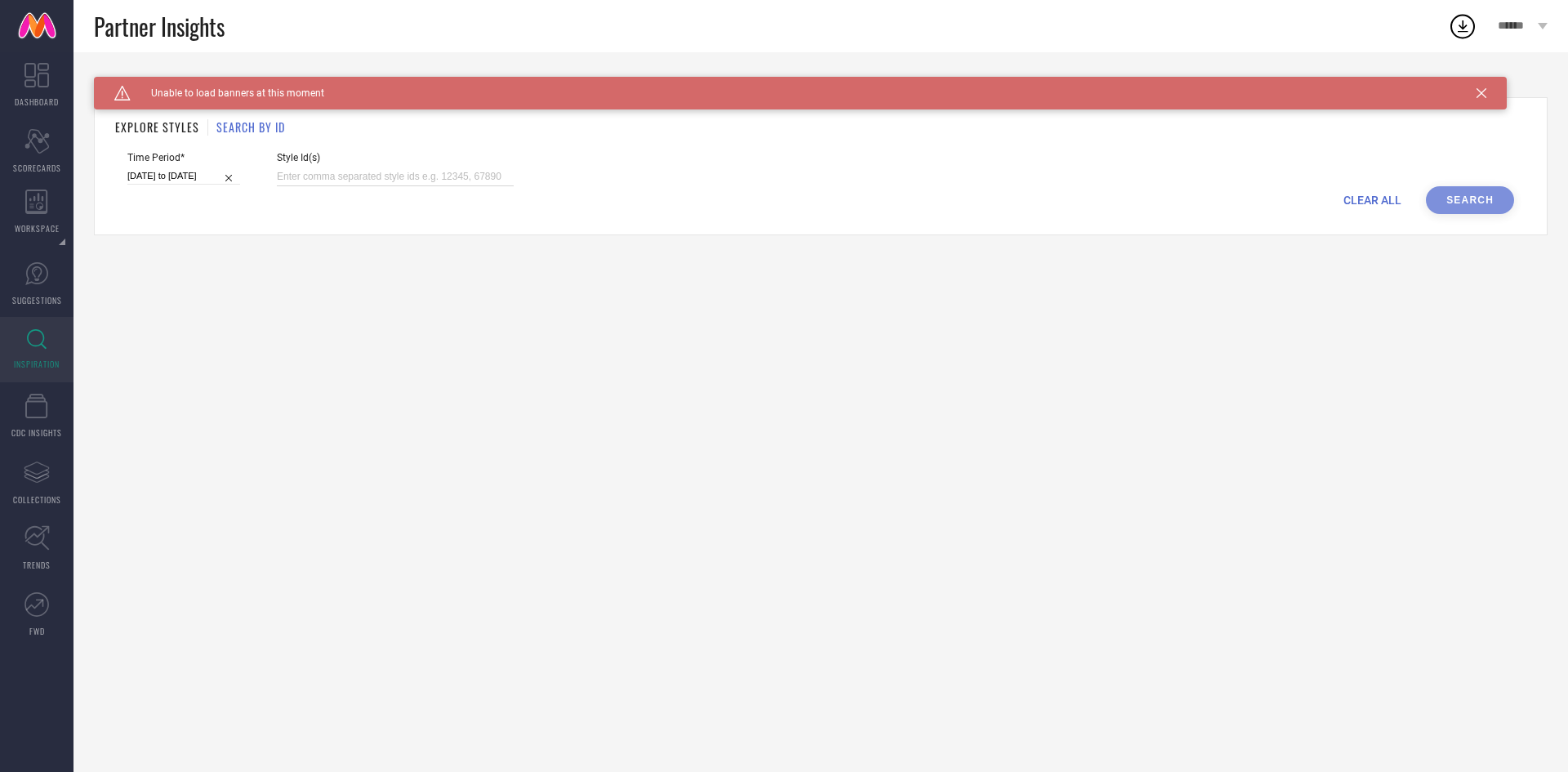
type input "33508379 33993317 33979500 33910268 34182372 34182458 33745056 33909995 3391027…"
click at [1493, 208] on button "Search" at bounding box center [1470, 200] width 88 height 28
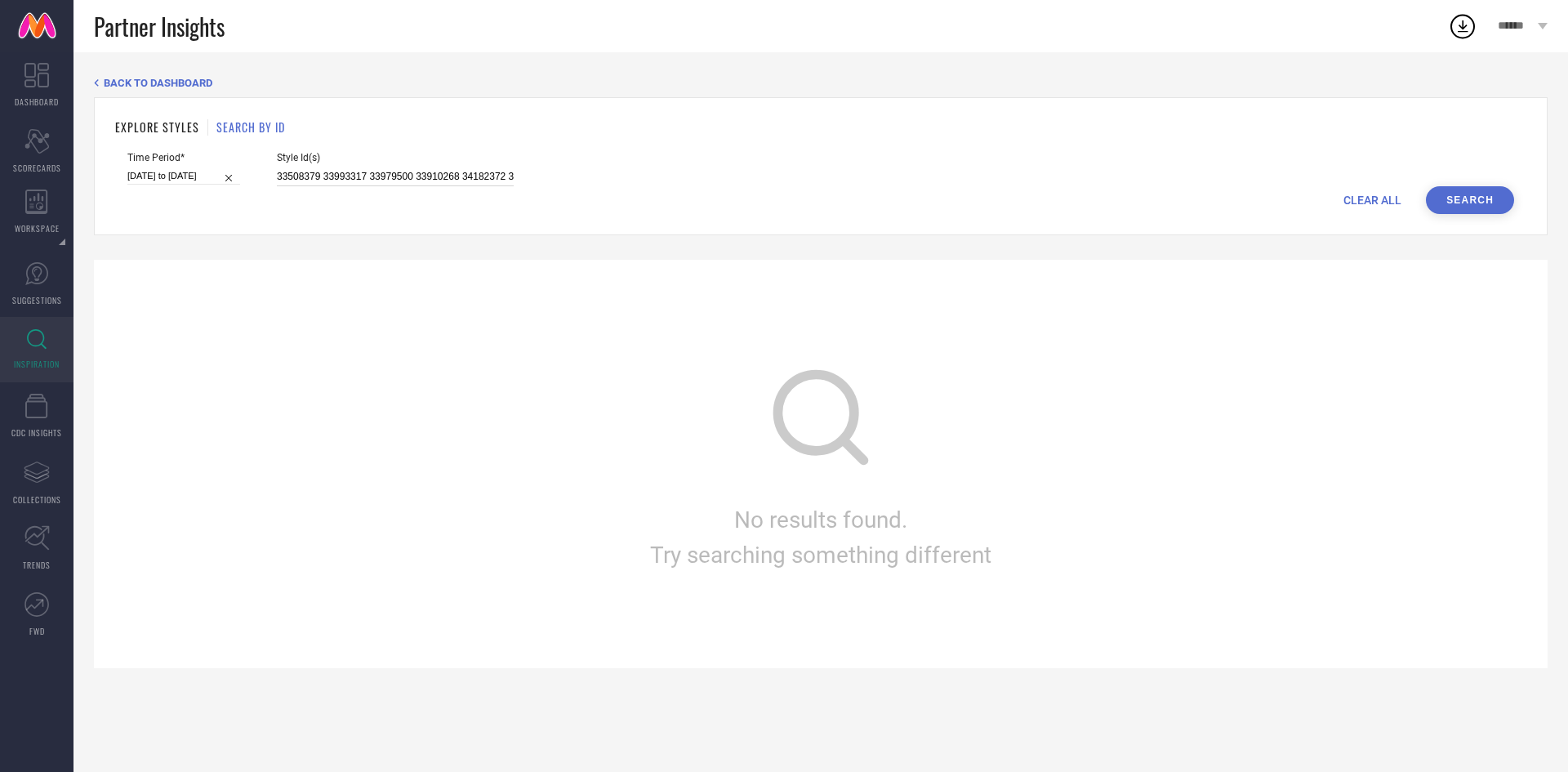
click at [316, 175] on input "33508379 33993317 33979500 33910268 34182372 34182458 33745056 33909995 3391027…" at bounding box center [395, 176] width 236 height 18
paste input "33508379"
type input "33508379"
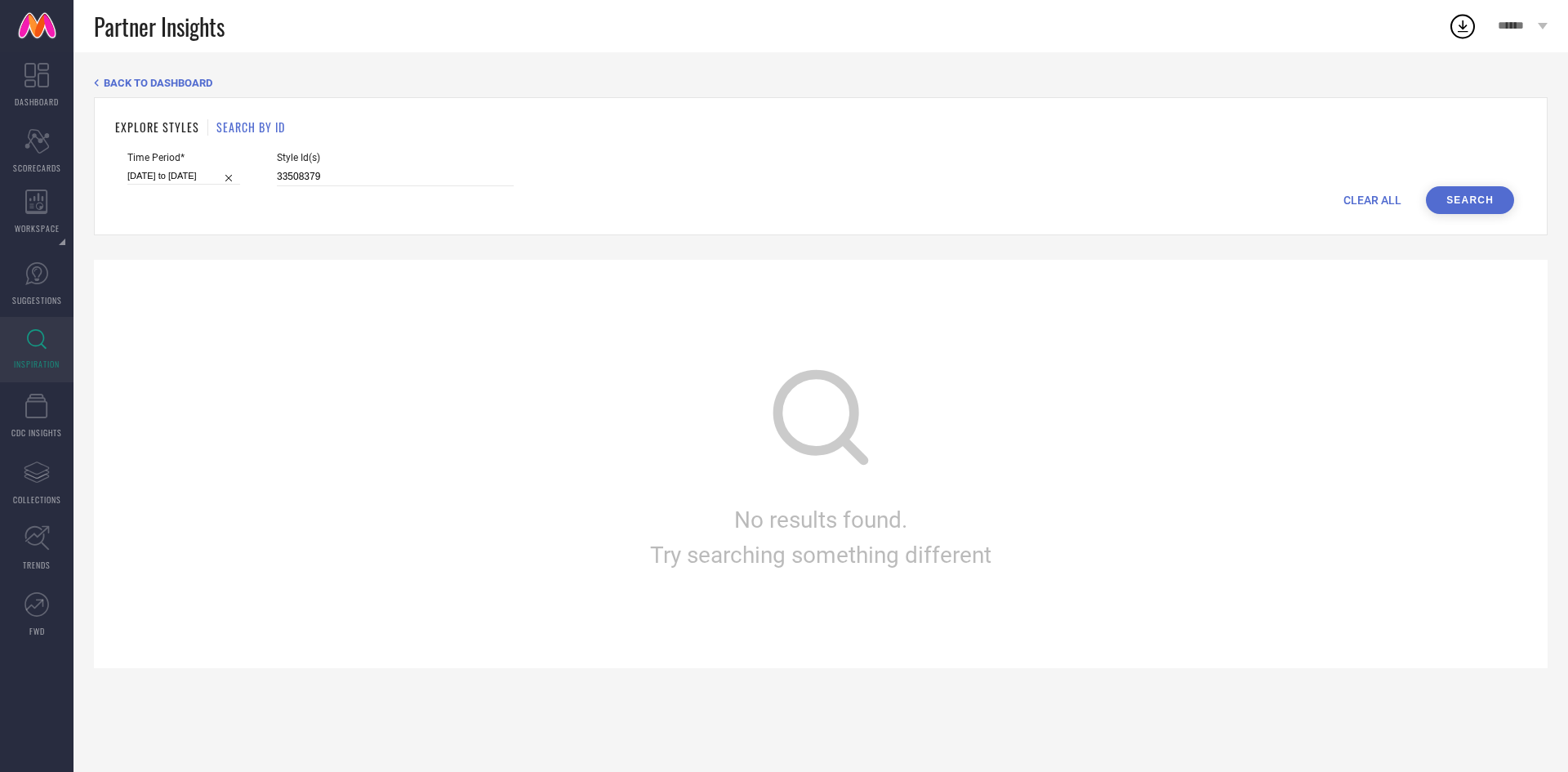
click at [1486, 196] on button "Search" at bounding box center [1470, 200] width 88 height 28
click at [159, 79] on span "BACK TO DASHBOARD" at bounding box center [158, 83] width 109 height 12
